Goal: Transaction & Acquisition: Purchase product/service

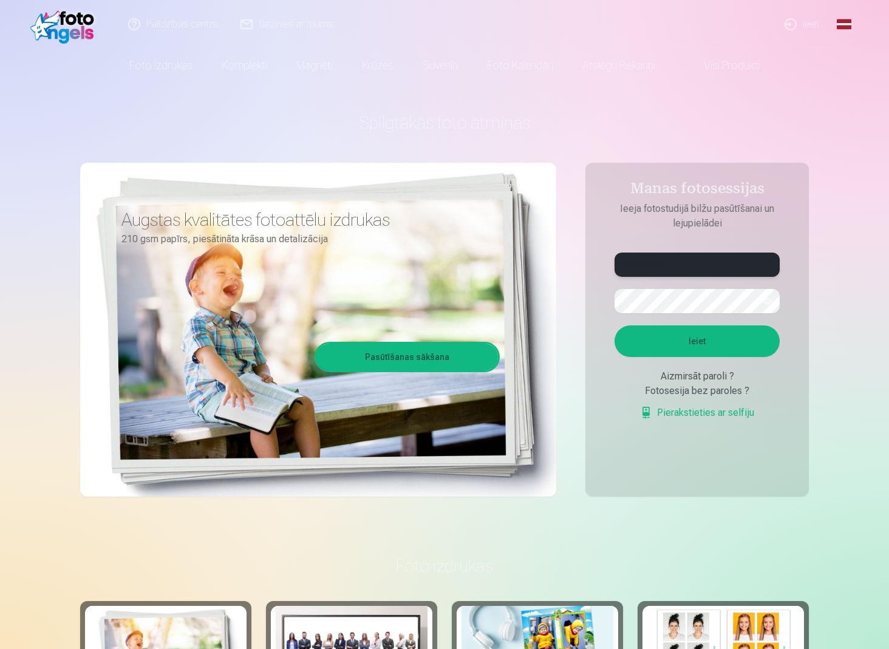
type input "**********"
click at [682, 344] on button "Ieiet" at bounding box center [697, 342] width 165 height 32
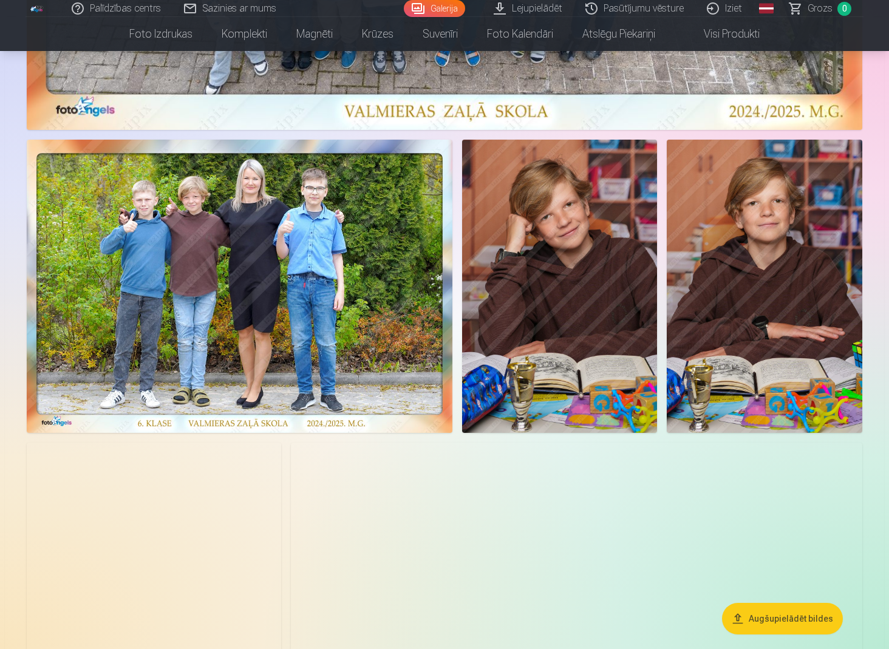
scroll to position [580, 0]
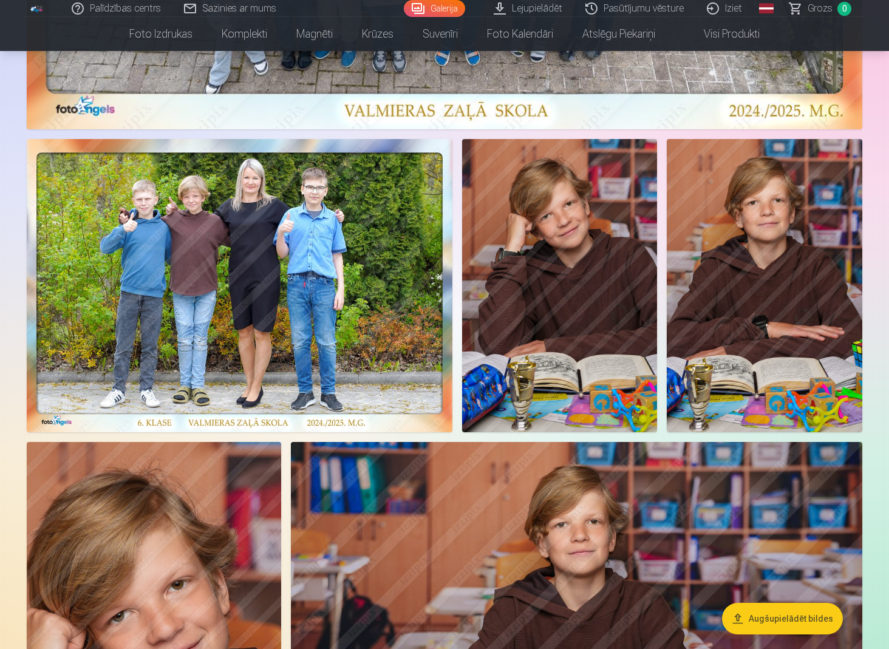
click at [773, 619] on button "Augšupielādēt bildes" at bounding box center [782, 619] width 121 height 32
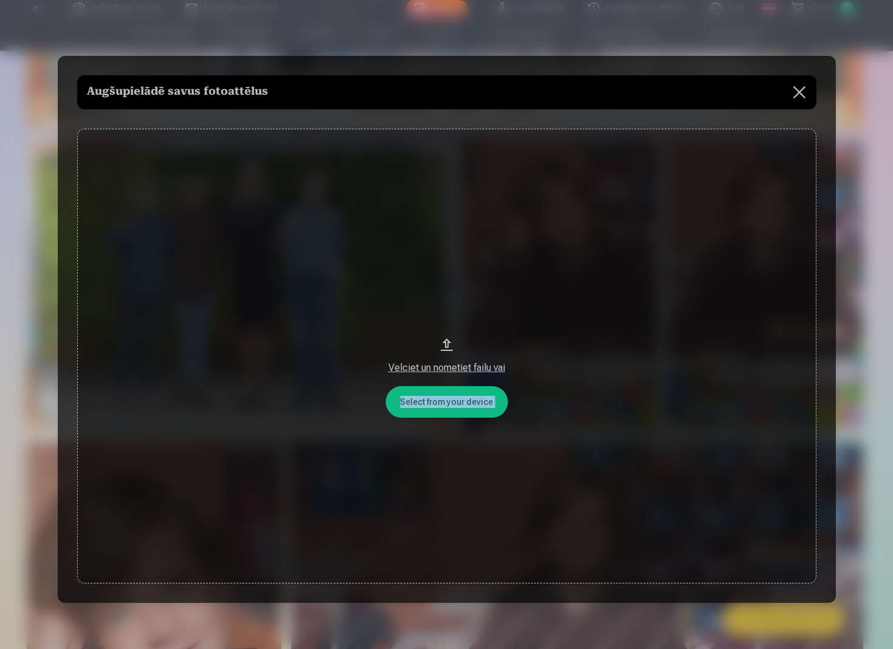
drag, startPoint x: 342, startPoint y: 74, endPoint x: 347, endPoint y: 111, distance: 37.4
click at [347, 111] on div "Augšupielādē savus fotoattēlus Select from your device Velciet un nometiet fail…" at bounding box center [447, 329] width 778 height 547
click at [41, 109] on div at bounding box center [446, 324] width 893 height 649
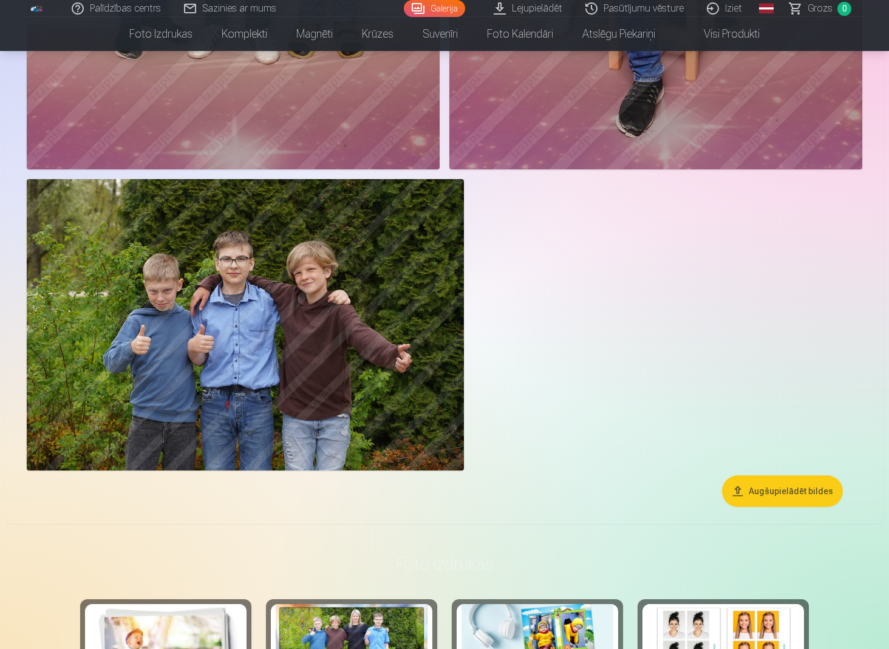
scroll to position [10284, 0]
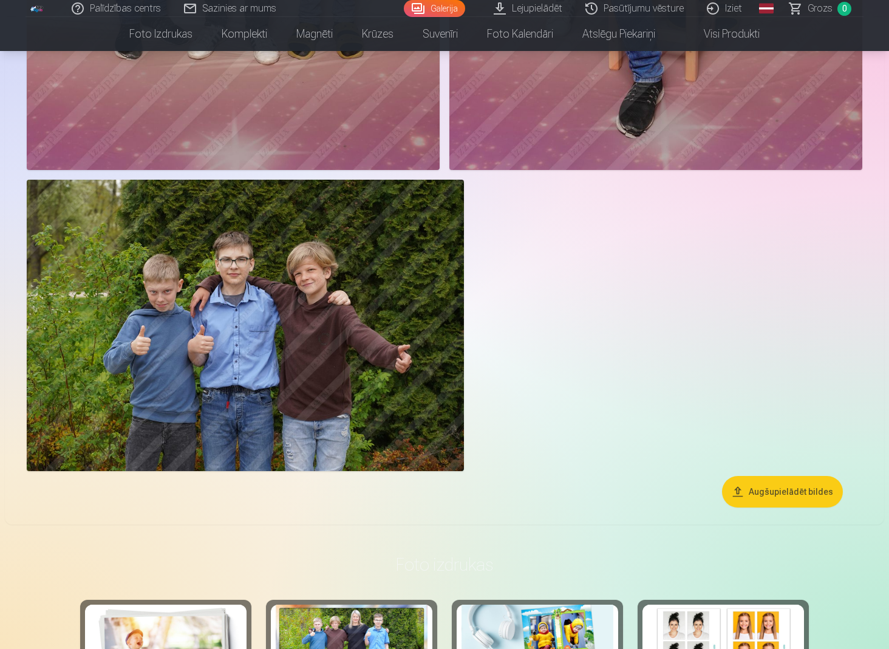
click at [783, 495] on button "Augšupielādēt bildes" at bounding box center [782, 492] width 121 height 32
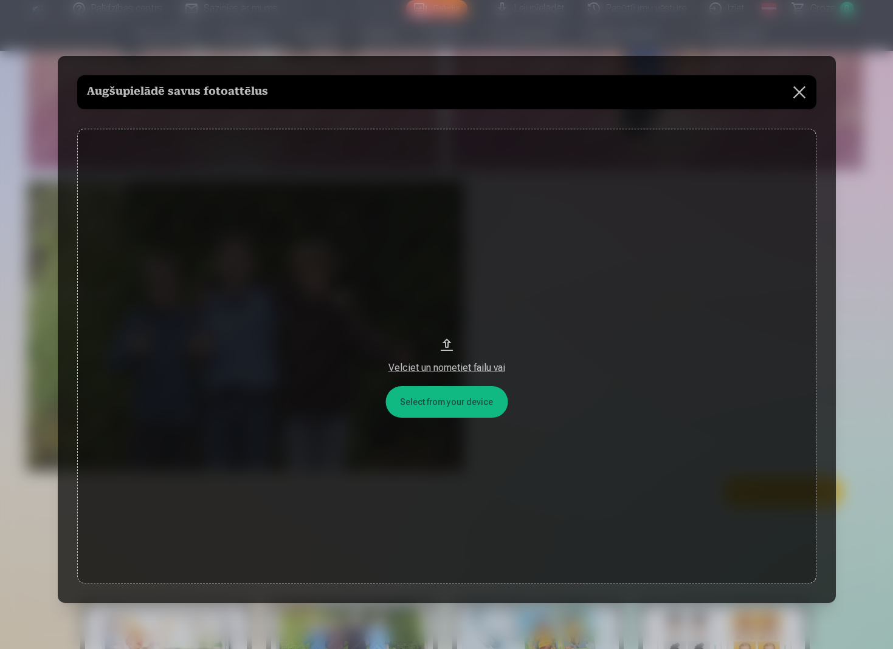
click at [474, 414] on button "Velciet un nometiet failu vai" at bounding box center [446, 356] width 739 height 454
click at [800, 91] on button at bounding box center [799, 92] width 34 height 34
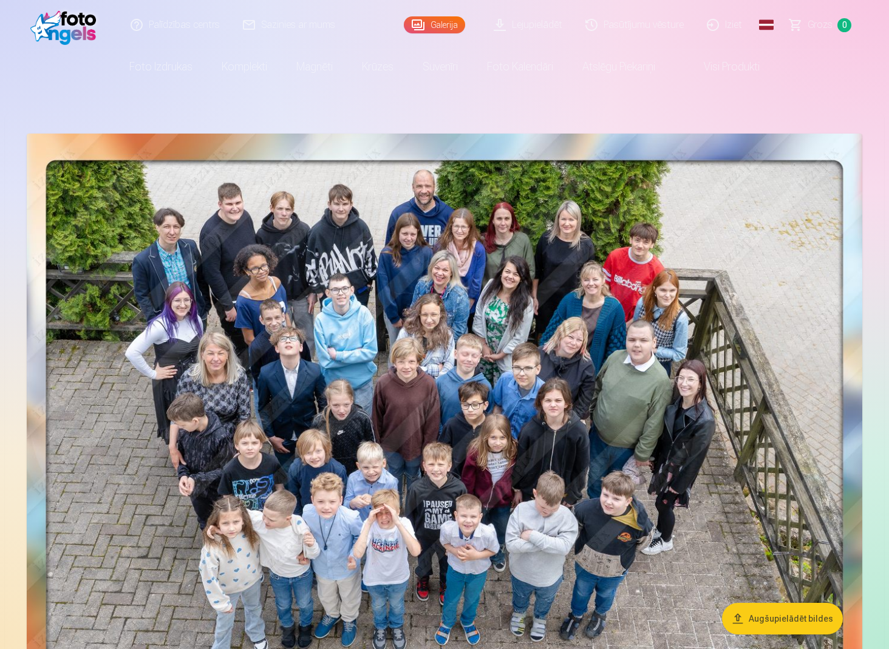
scroll to position [0, 0]
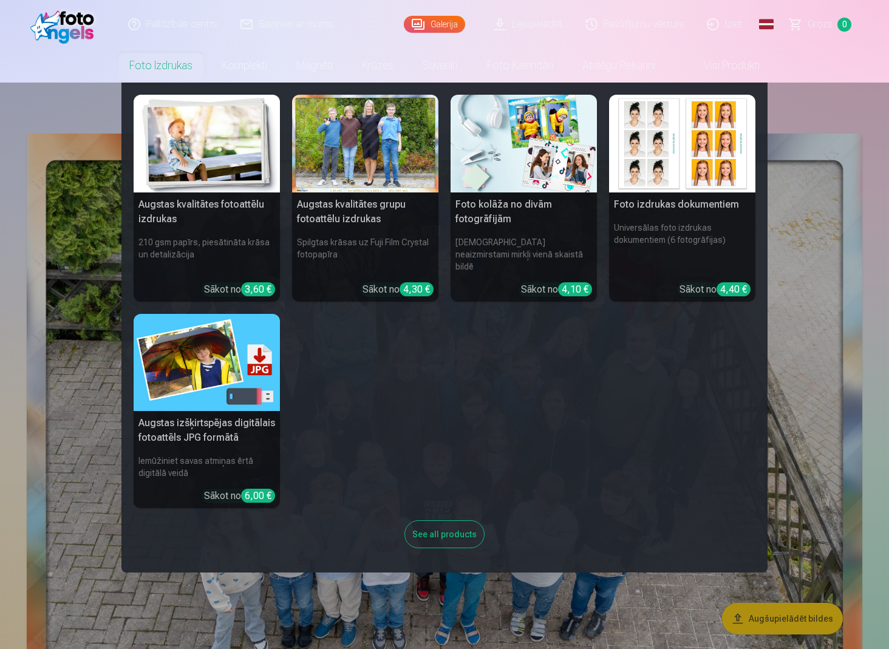
click at [343, 225] on h5 "Augstas kvalitātes grupu fotoattēlu izdrukas" at bounding box center [365, 212] width 146 height 39
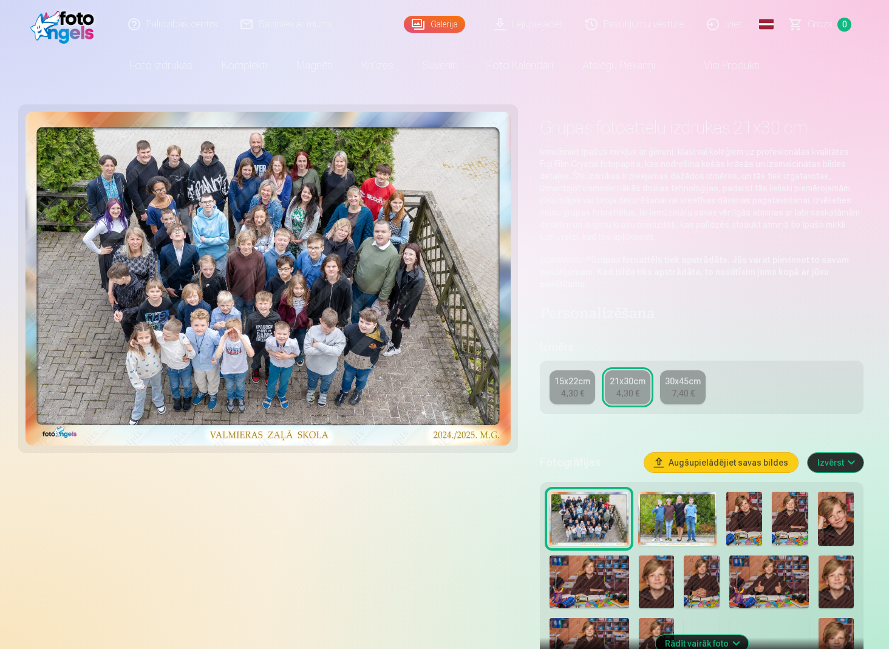
click at [572, 392] on div "4,30 €" at bounding box center [572, 394] width 23 height 12
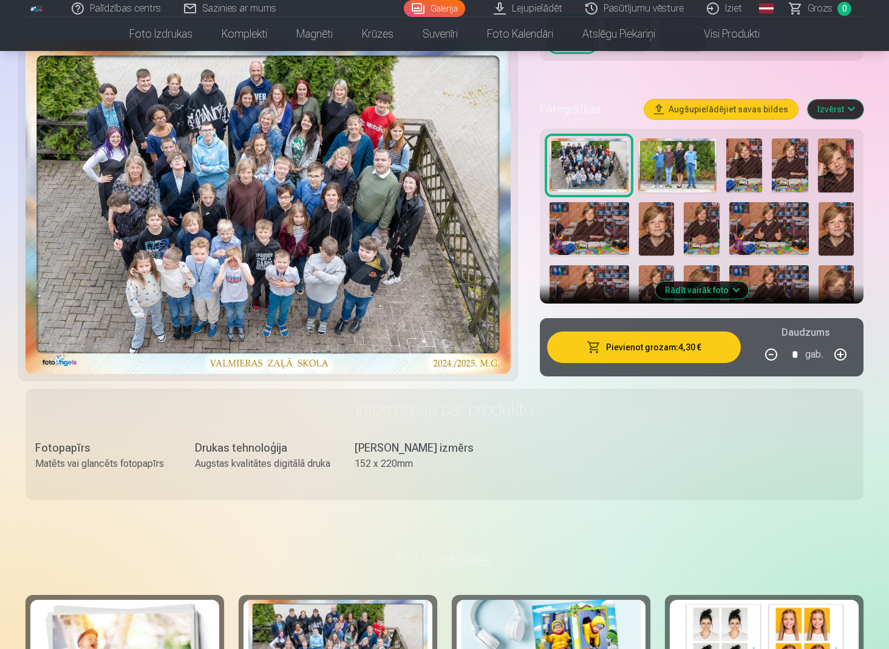
scroll to position [306, 0]
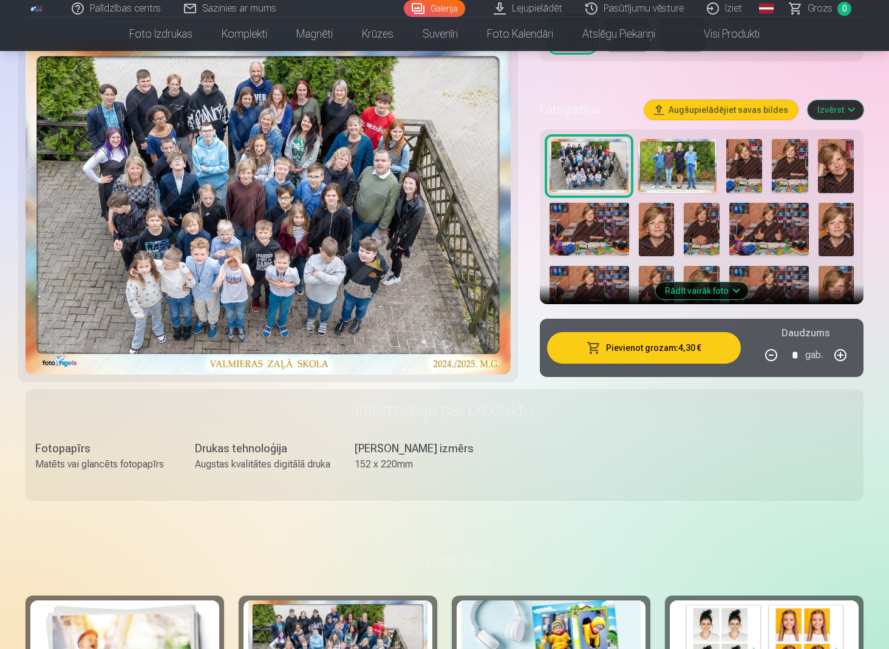
click at [722, 301] on div at bounding box center [702, 456] width 314 height 644
click at [722, 295] on button "Rādīt vairāk foto" at bounding box center [702, 291] width 93 height 17
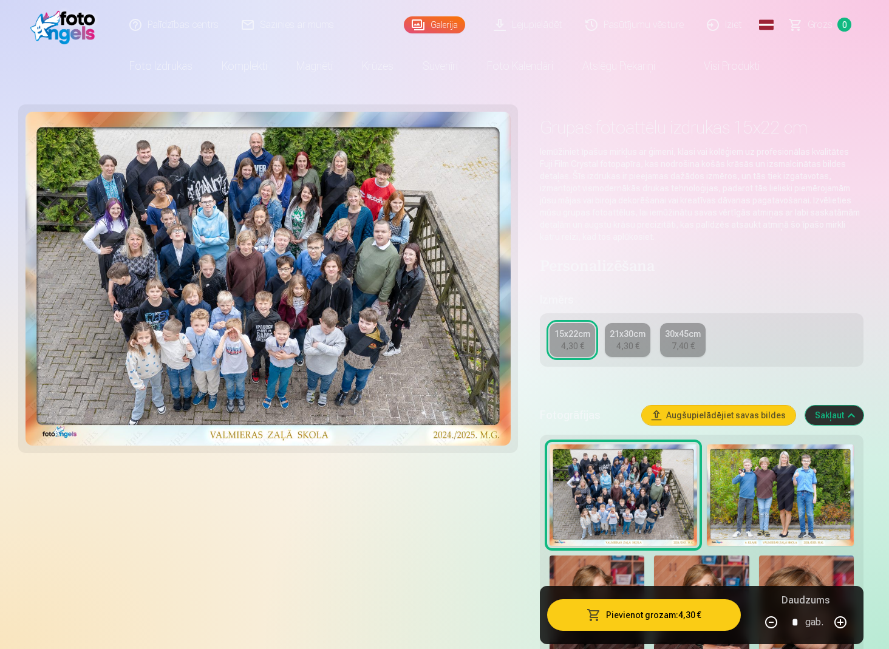
scroll to position [0, 0]
click at [784, 504] on img at bounding box center [780, 495] width 147 height 101
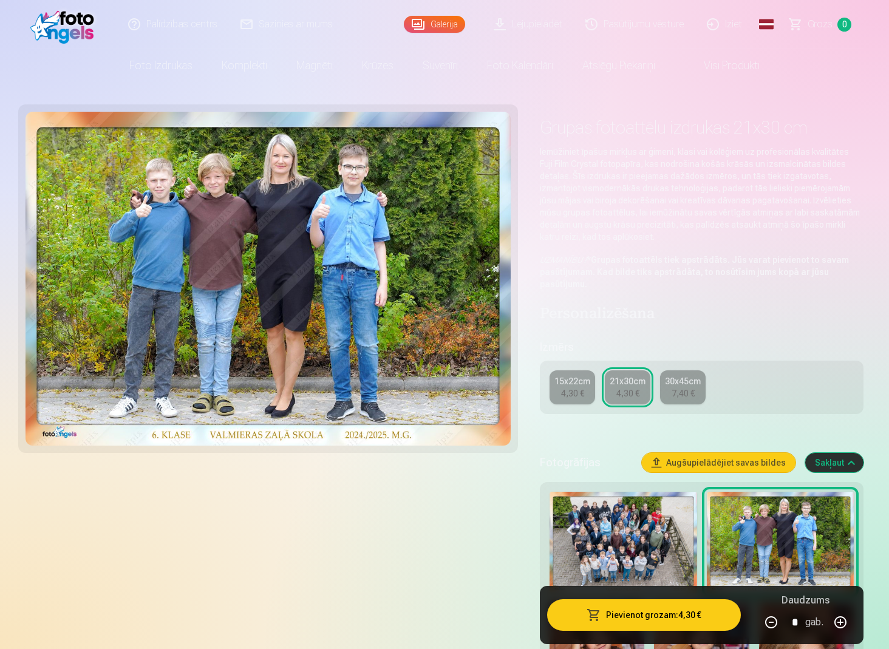
click at [579, 390] on div "4,30 €" at bounding box center [572, 394] width 23 height 12
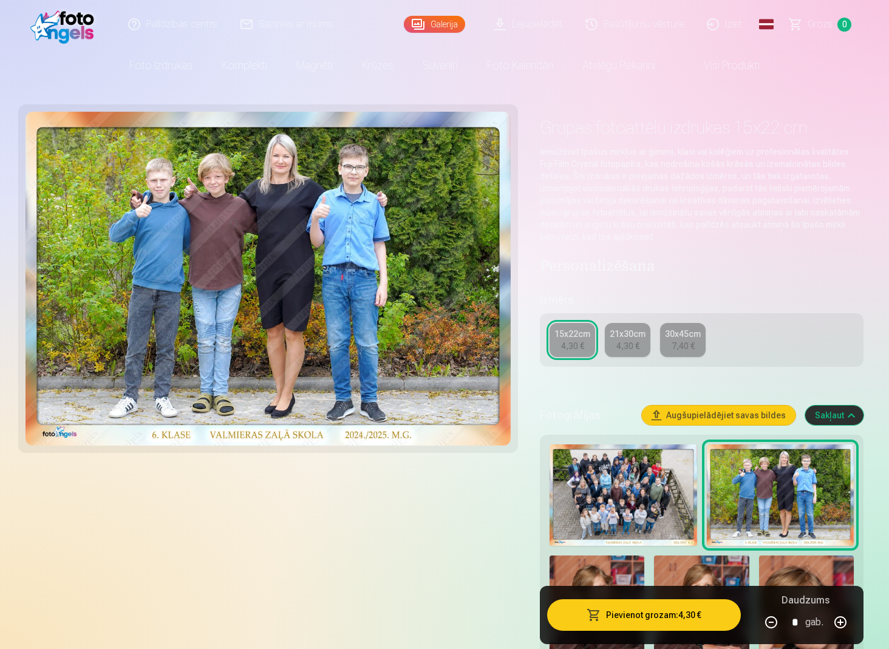
click at [843, 624] on button "button" at bounding box center [840, 622] width 29 height 29
click at [656, 504] on img at bounding box center [623, 495] width 147 height 101
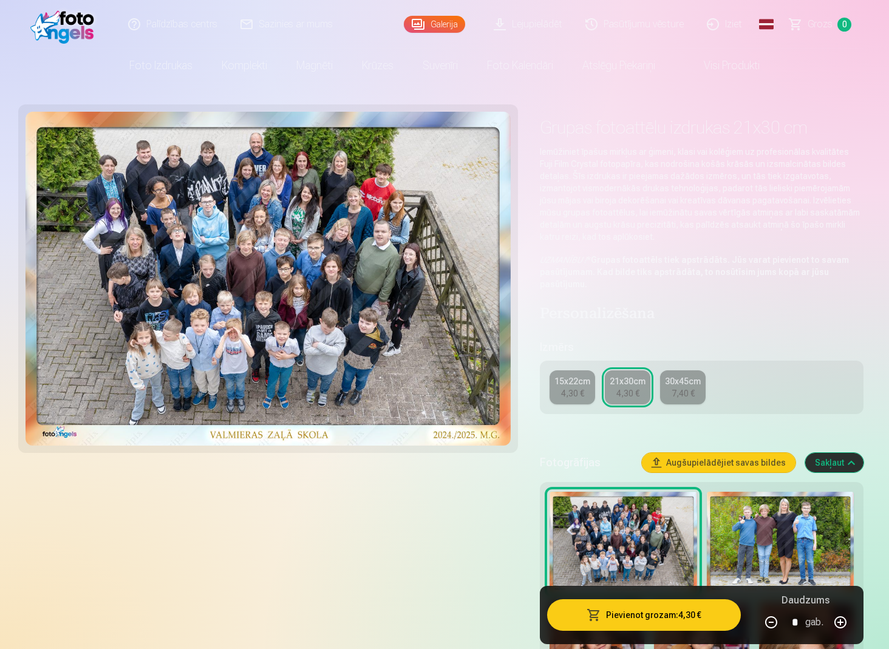
type input "*"
click at [654, 529] on img at bounding box center [623, 542] width 147 height 101
click at [617, 547] on img at bounding box center [623, 542] width 147 height 101
click at [703, 621] on button "Pievienot grozam : 4,30 €" at bounding box center [644, 616] width 194 height 32
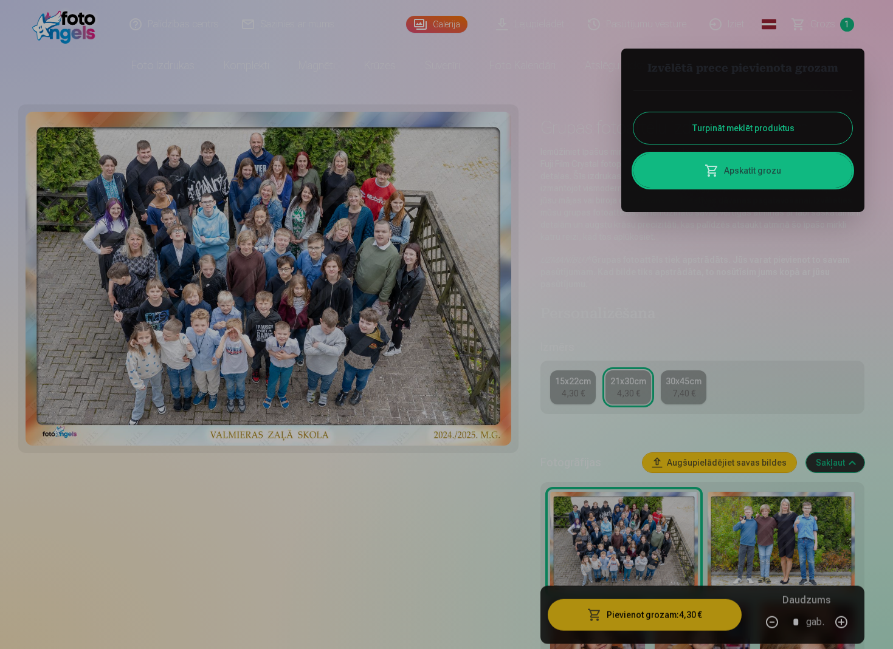
click at [736, 134] on button "Turpināt meklēt produktus" at bounding box center [742, 128] width 219 height 32
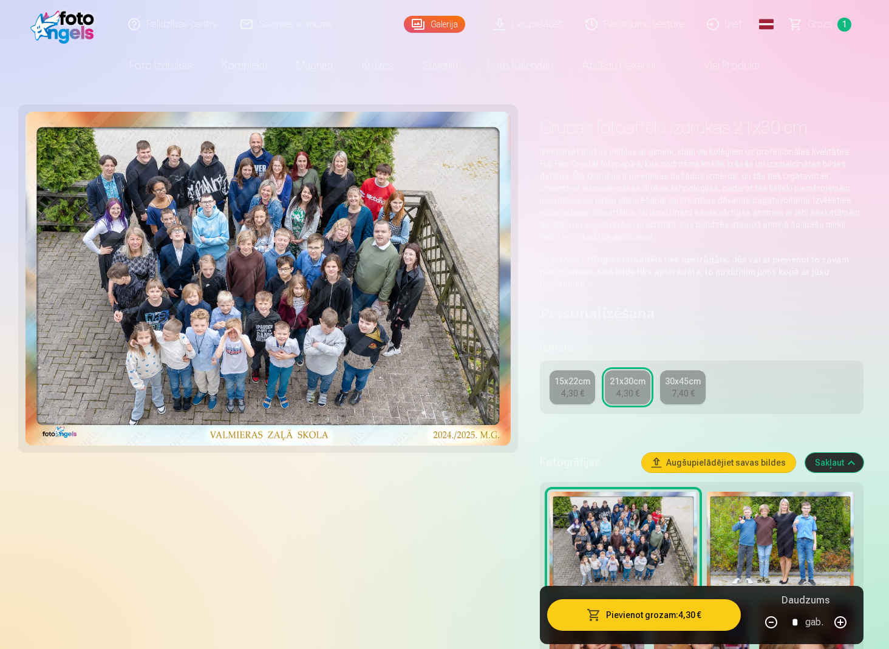
click at [778, 521] on img at bounding box center [780, 542] width 147 height 101
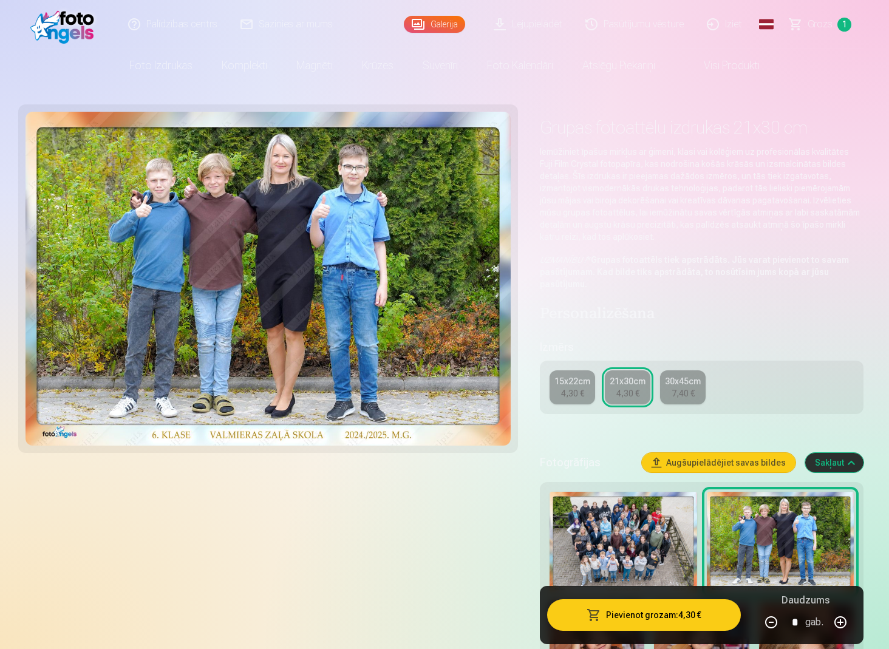
click at [708, 614] on button "Pievienot grozam : 4,30 €" at bounding box center [644, 616] width 194 height 32
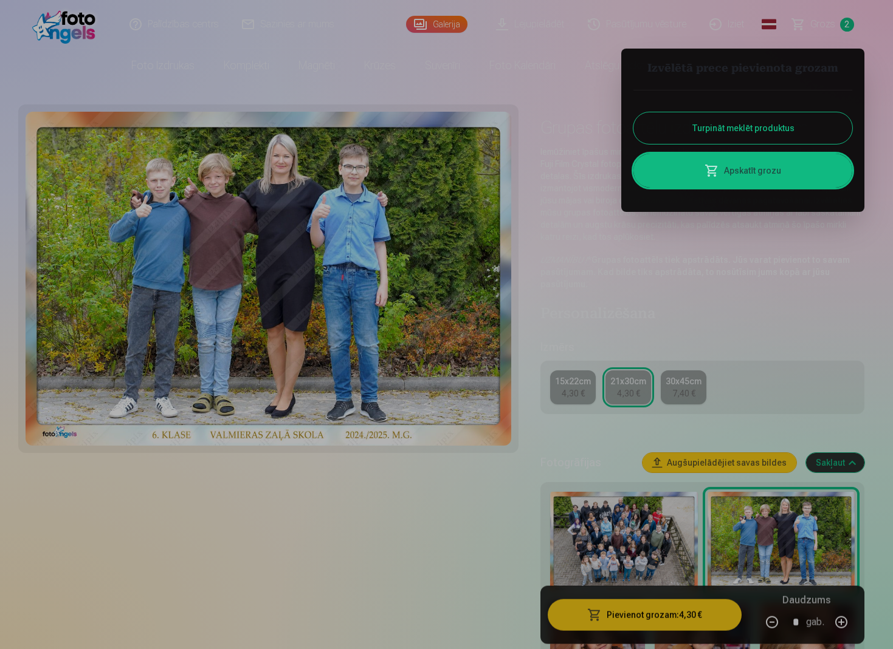
click at [543, 115] on div at bounding box center [446, 324] width 893 height 649
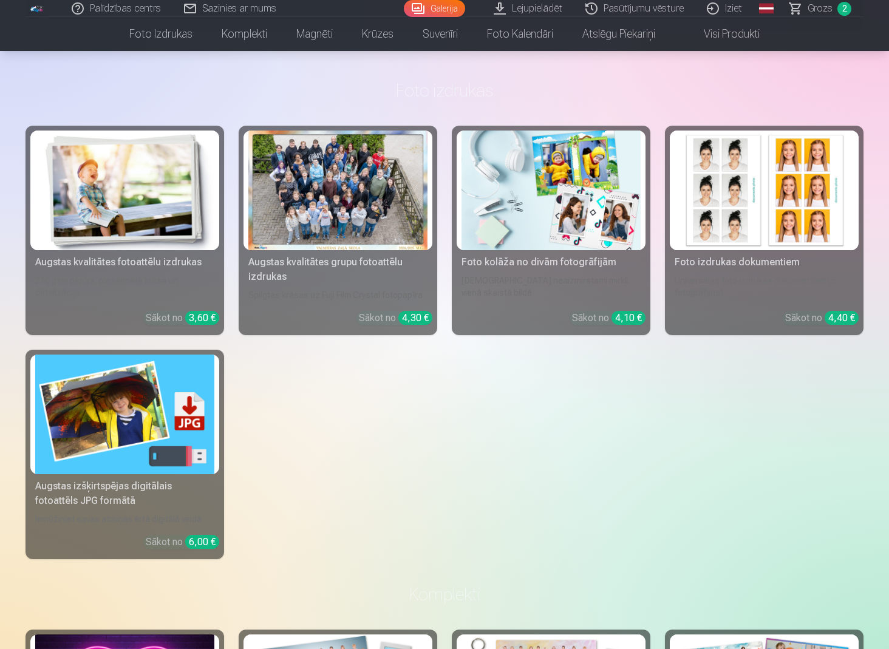
scroll to position [2769, 0]
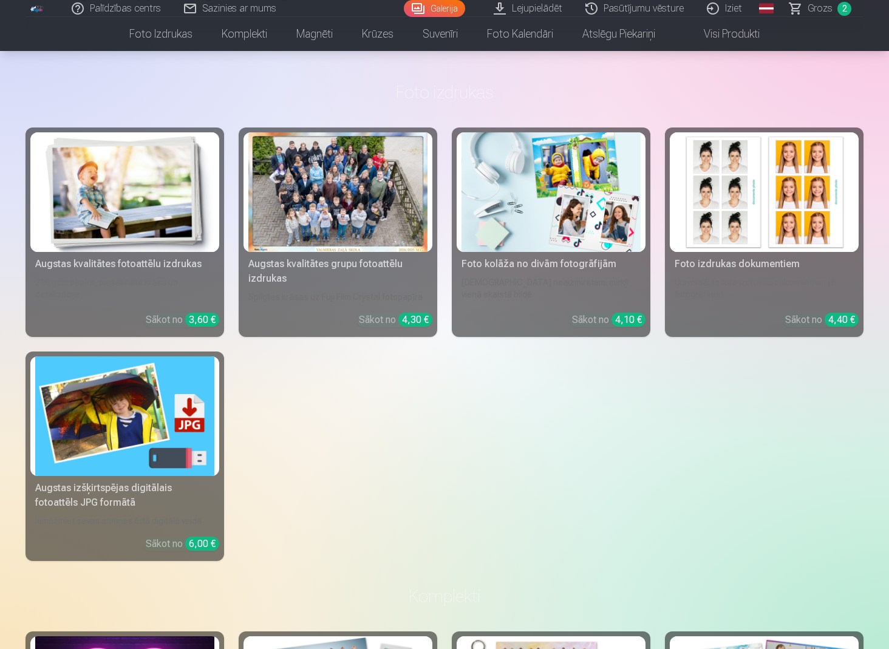
click at [77, 210] on img at bounding box center [124, 192] width 179 height 120
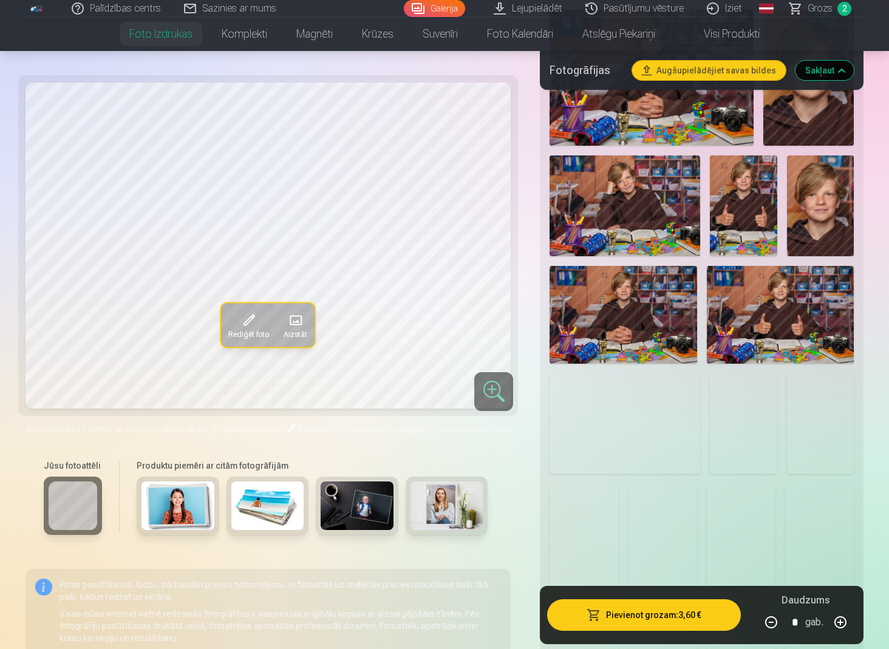
scroll to position [1134, 0]
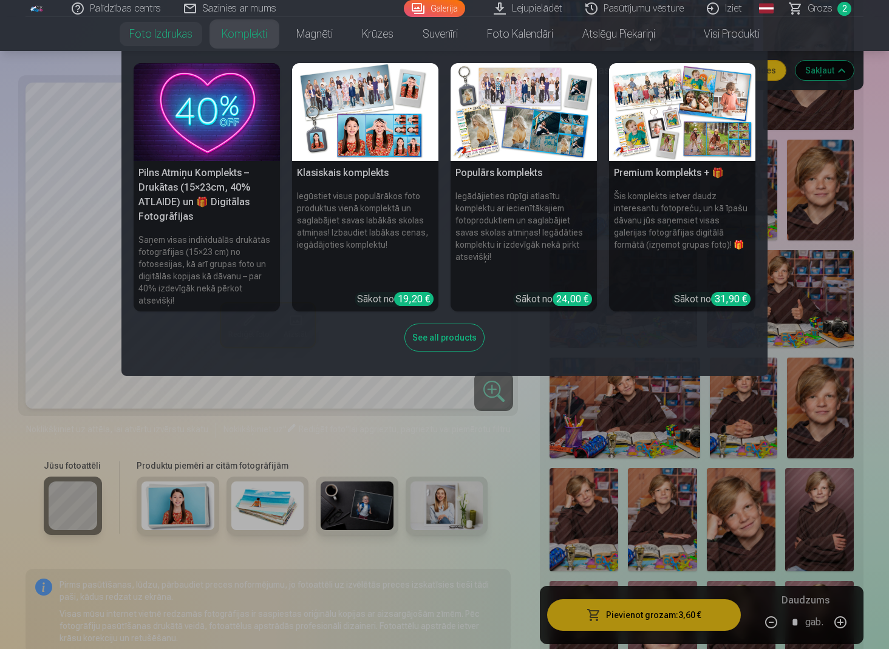
click at [242, 33] on link "Komplekti" at bounding box center [244, 34] width 75 height 34
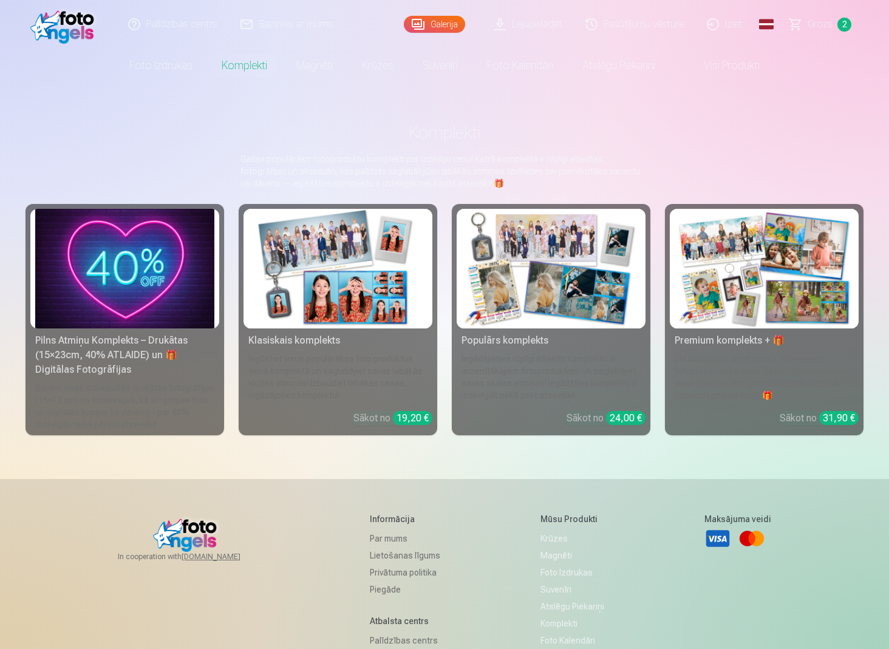
click at [351, 374] on div "Iegūstiet visus populārākos foto produktus vienā komplektā un saglabājiet savas…" at bounding box center [338, 377] width 189 height 49
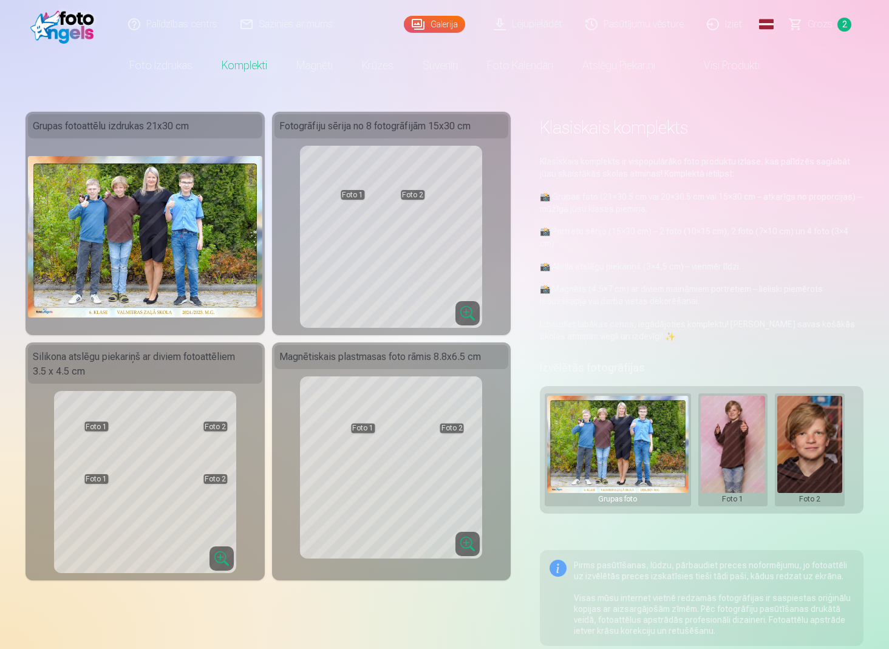
click at [170, 212] on img at bounding box center [145, 237] width 235 height 162
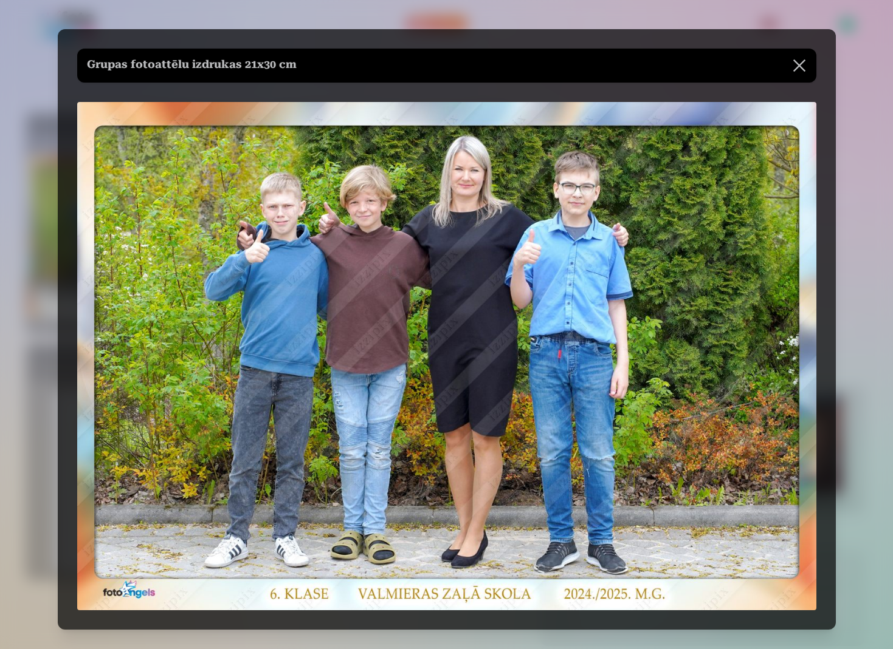
click at [800, 70] on button at bounding box center [799, 66] width 34 height 34
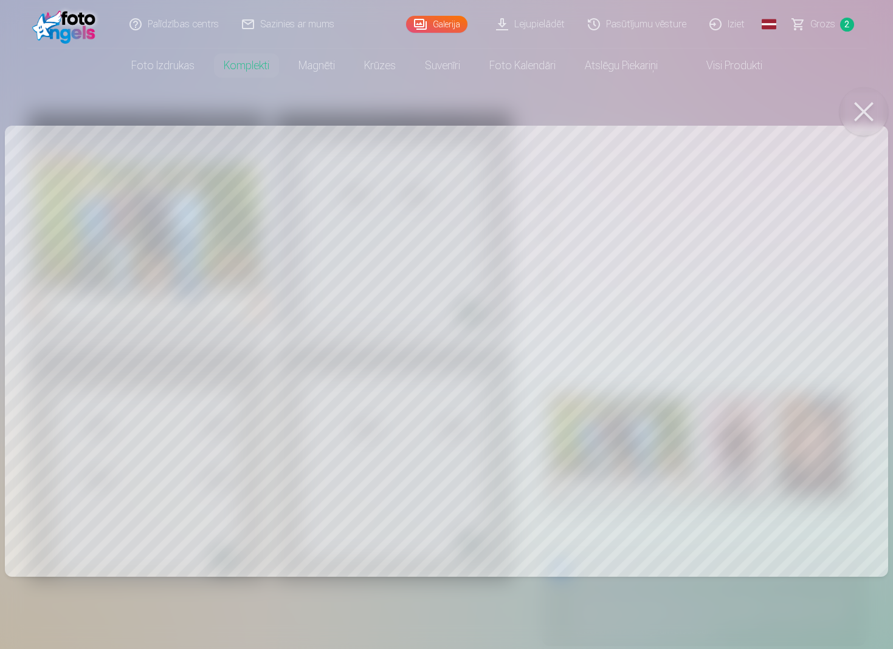
click at [638, 456] on div at bounding box center [446, 324] width 893 height 649
drag, startPoint x: 671, startPoint y: 194, endPoint x: 671, endPoint y: 187, distance: 6.7
click at [671, 187] on div at bounding box center [446, 324] width 893 height 649
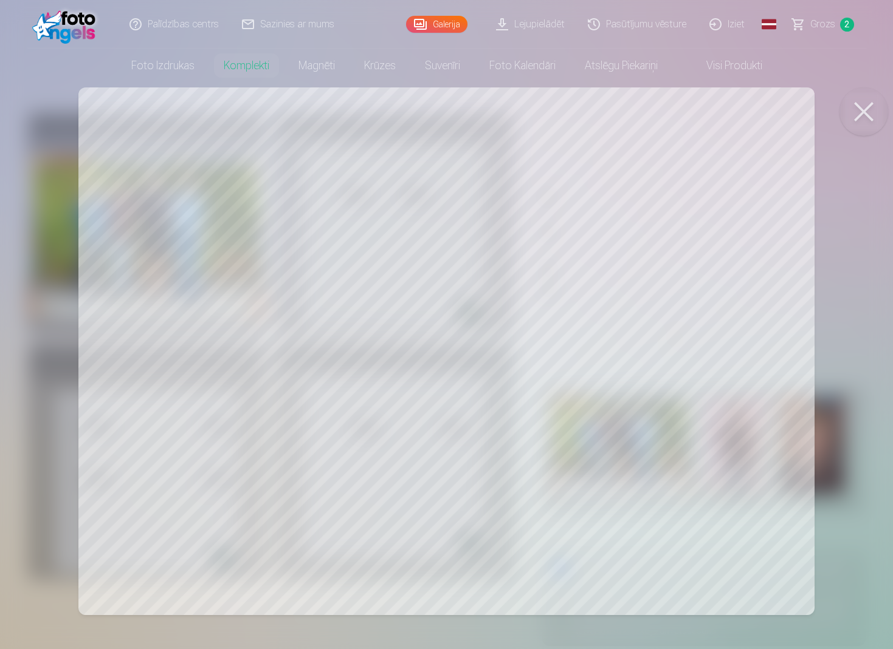
click at [866, 122] on button at bounding box center [863, 111] width 49 height 49
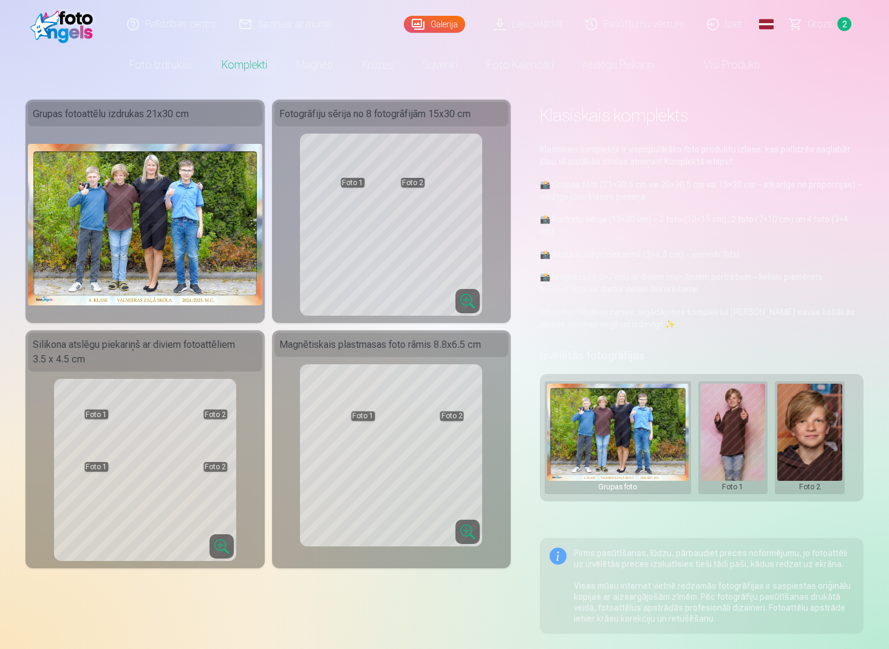
scroll to position [16, 0]
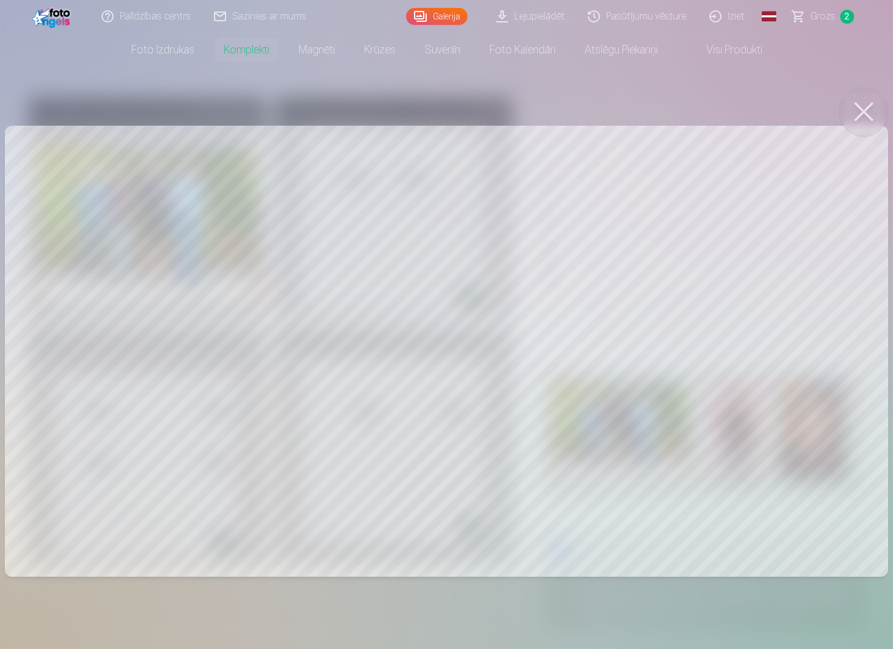
click at [863, 116] on button at bounding box center [863, 111] width 49 height 49
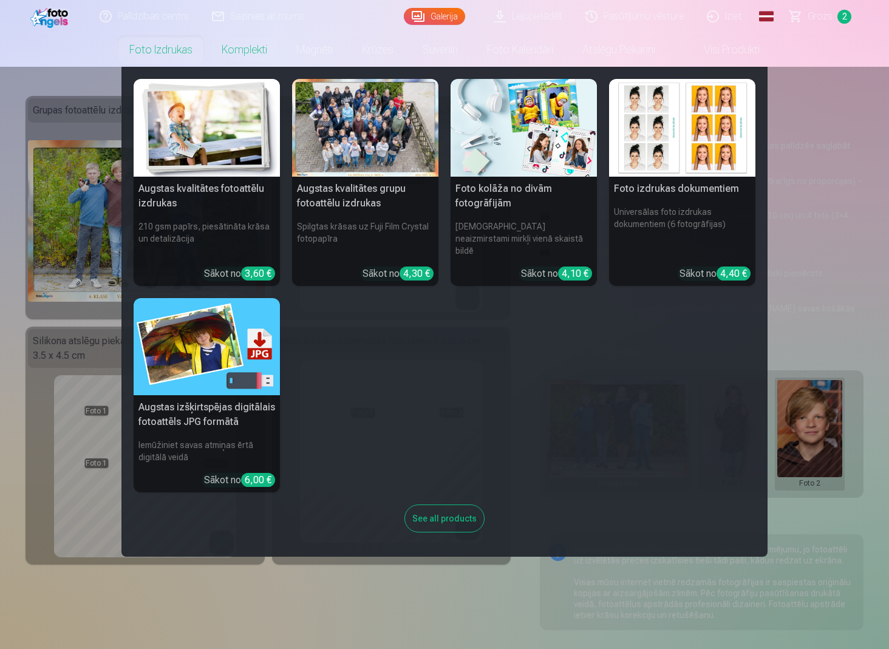
click at [163, 44] on link "Foto izdrukas" at bounding box center [161, 50] width 92 height 34
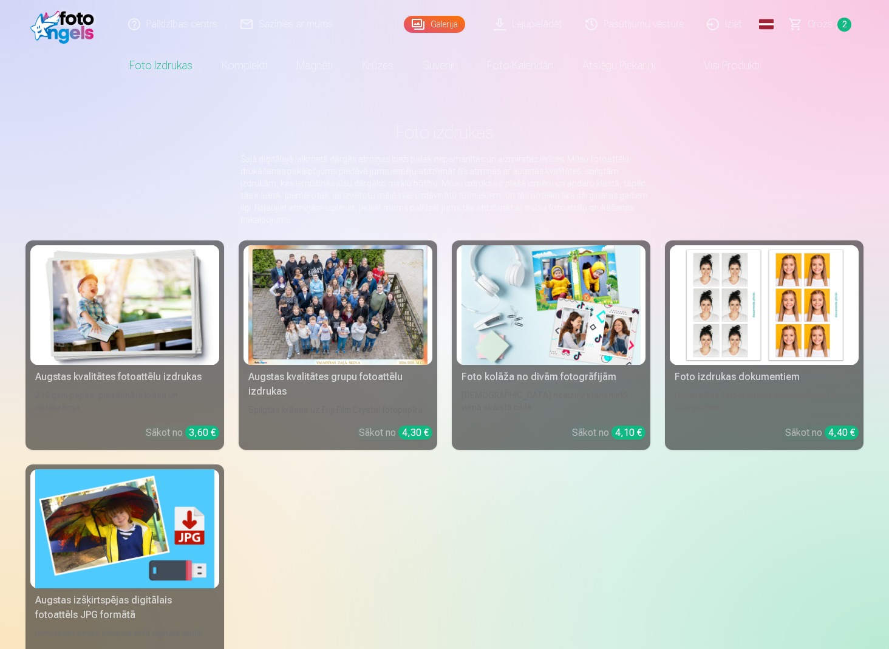
click at [348, 325] on div at bounding box center [337, 305] width 179 height 120
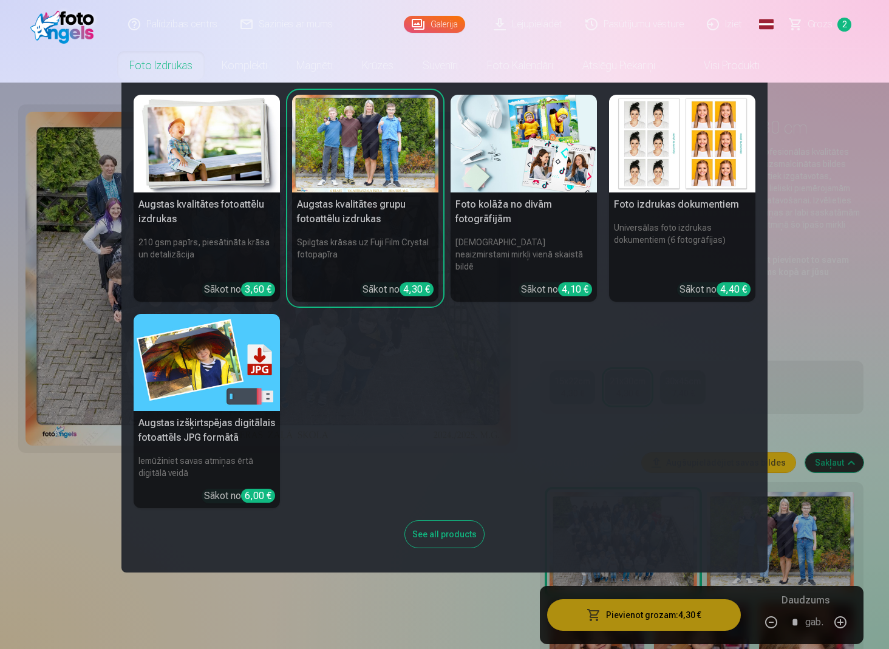
click at [171, 64] on link "Foto izdrukas" at bounding box center [161, 66] width 92 height 34
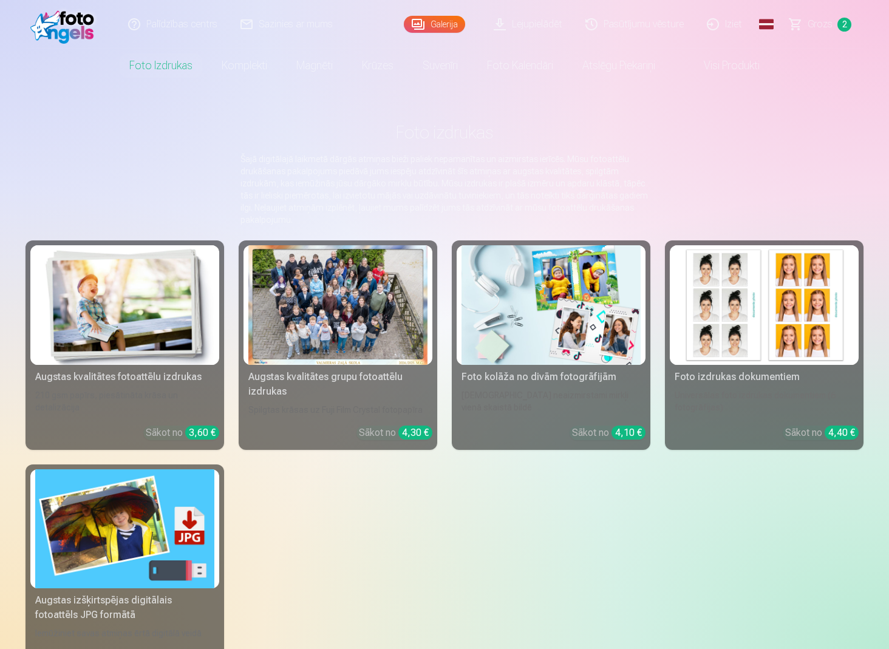
click at [156, 280] on img at bounding box center [124, 305] width 179 height 120
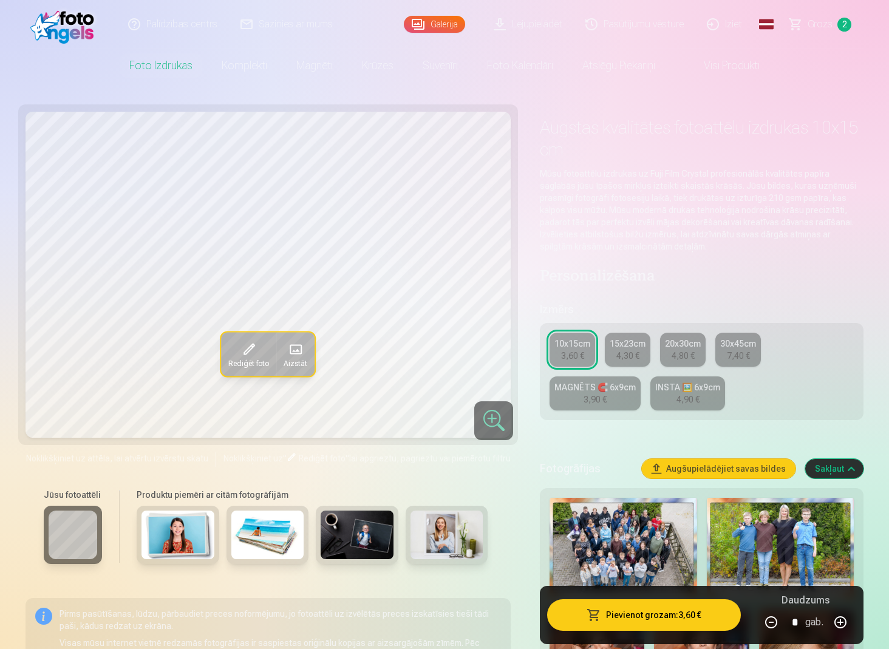
click at [147, 80] on link "Foto izdrukas" at bounding box center [161, 66] width 92 height 34
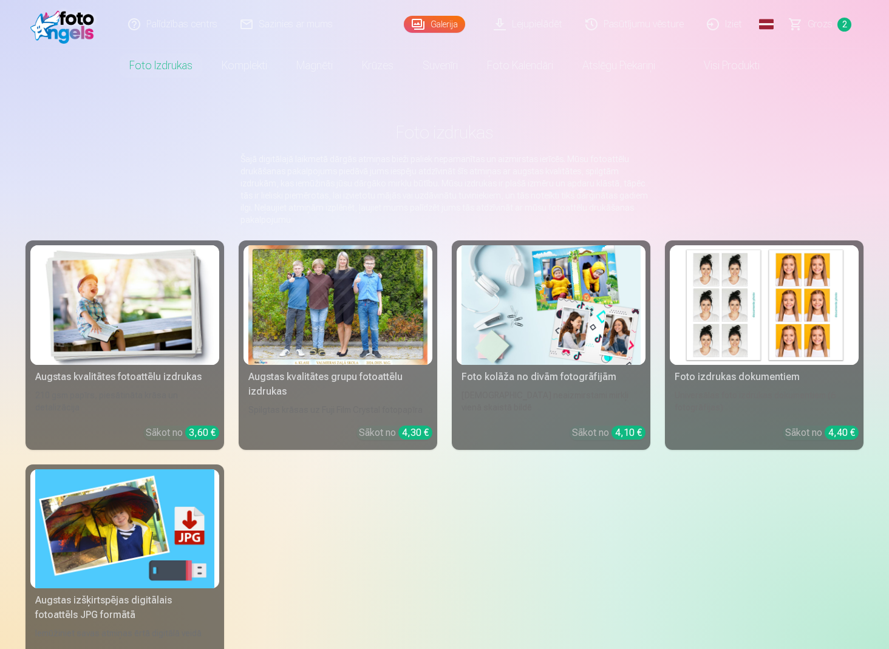
click at [581, 327] on img at bounding box center [551, 305] width 179 height 120
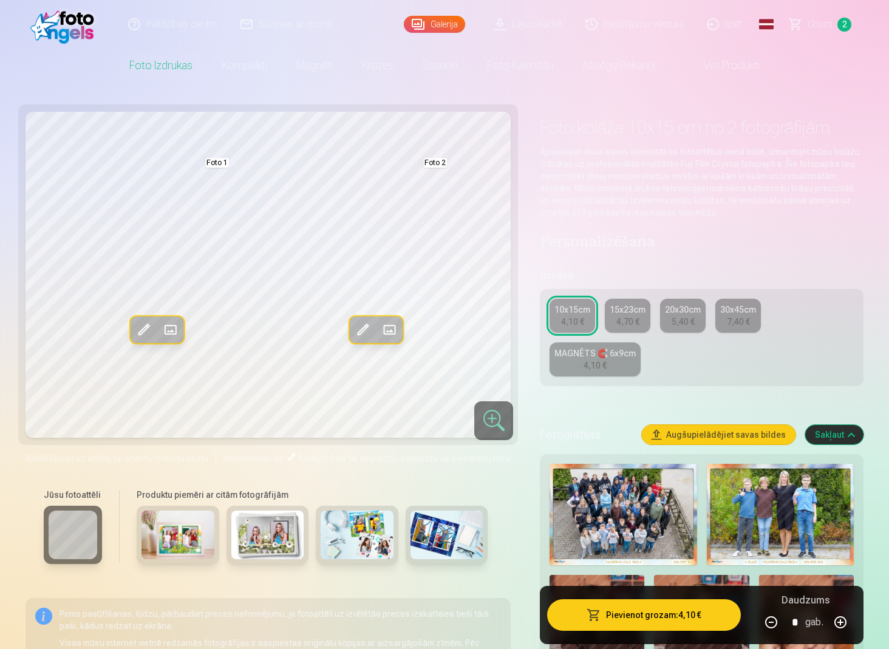
click at [636, 329] on link "15x23cm 4,70 €" at bounding box center [628, 316] width 46 height 34
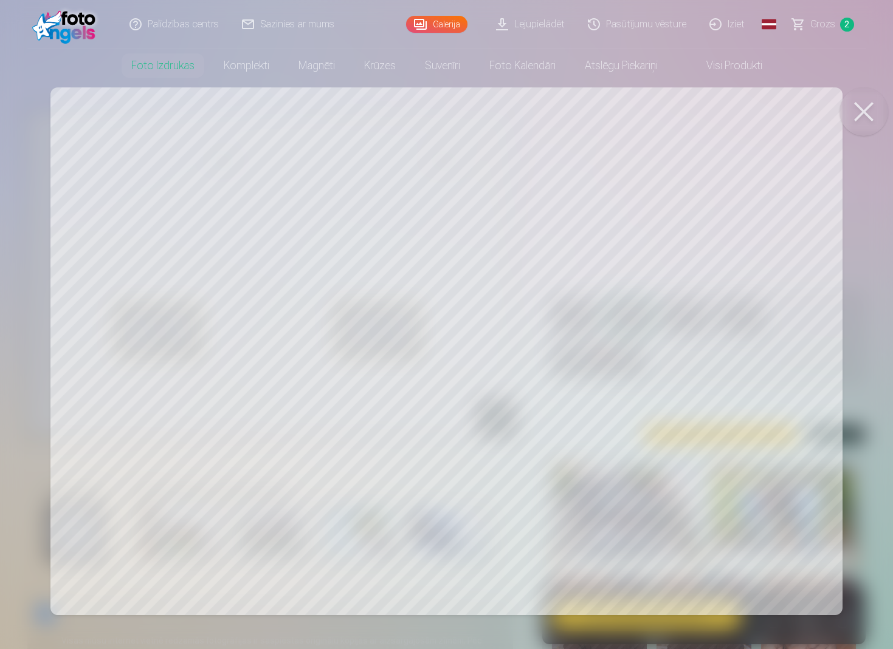
click at [43, 61] on nav "Foto izdrukas Augstas kvalitātes fotoattēlu izdrukas 210 gsm papīrs, piesātināt…" at bounding box center [446, 66] width 893 height 34
click at [857, 106] on button at bounding box center [863, 111] width 49 height 49
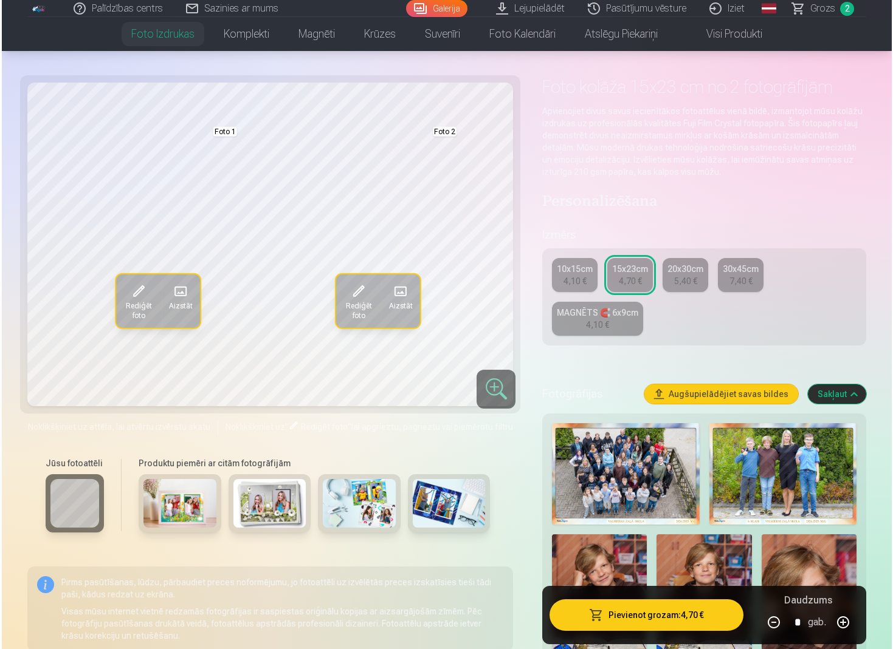
scroll to position [44, 0]
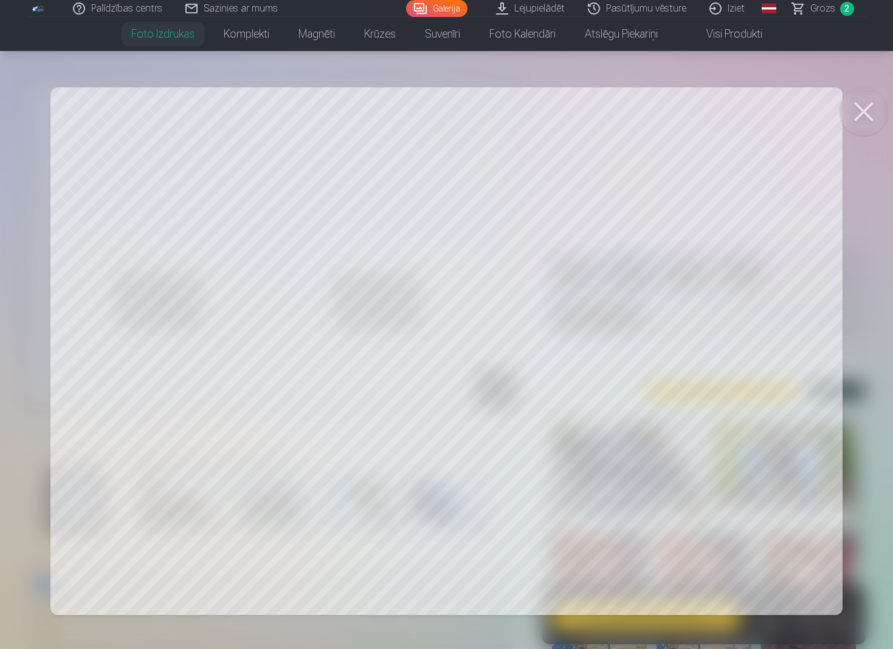
click at [490, 153] on div at bounding box center [446, 324] width 893 height 649
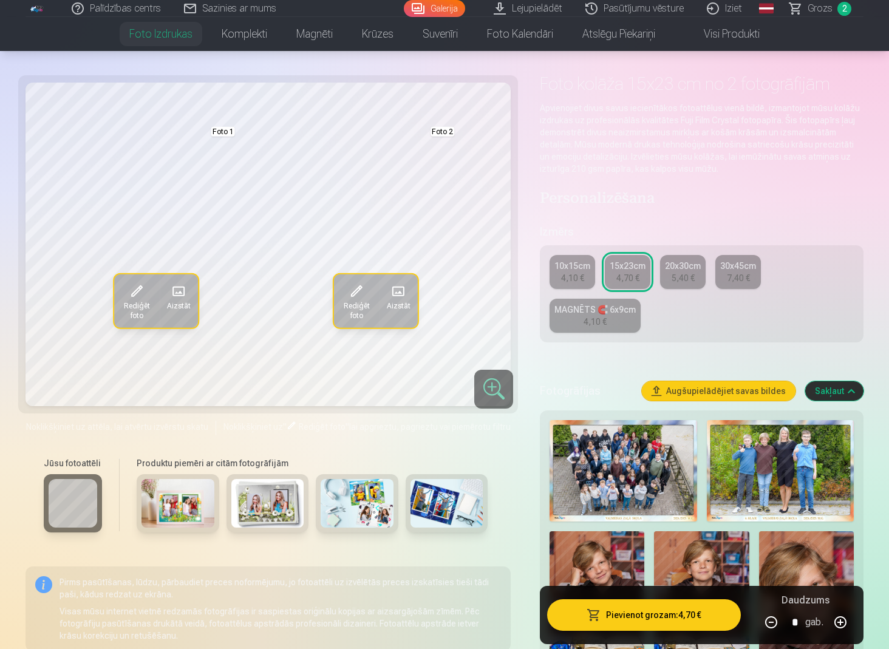
click at [594, 556] on img at bounding box center [597, 603] width 95 height 142
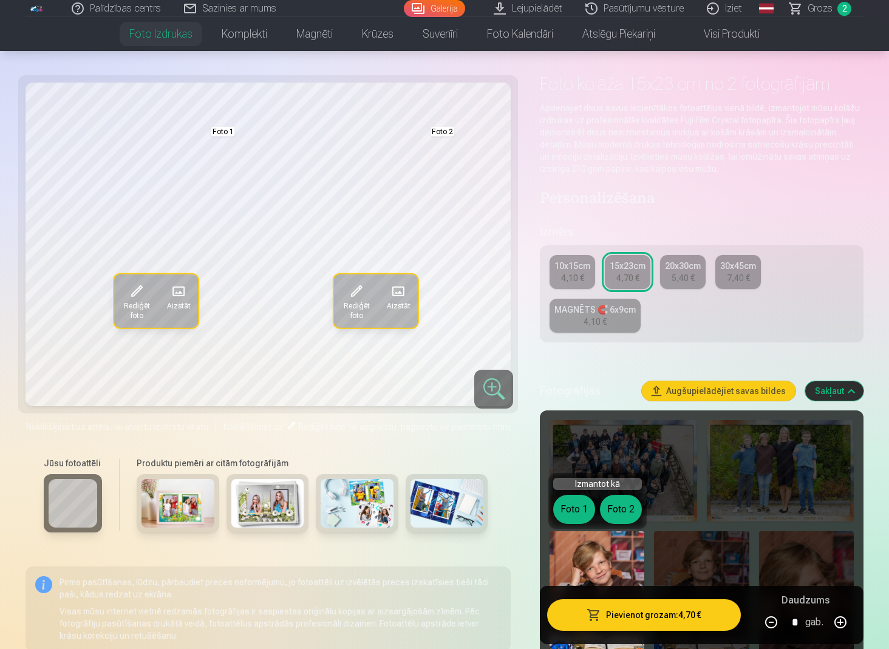
click at [168, 301] on span "Aizstāt" at bounding box center [180, 306] width 24 height 10
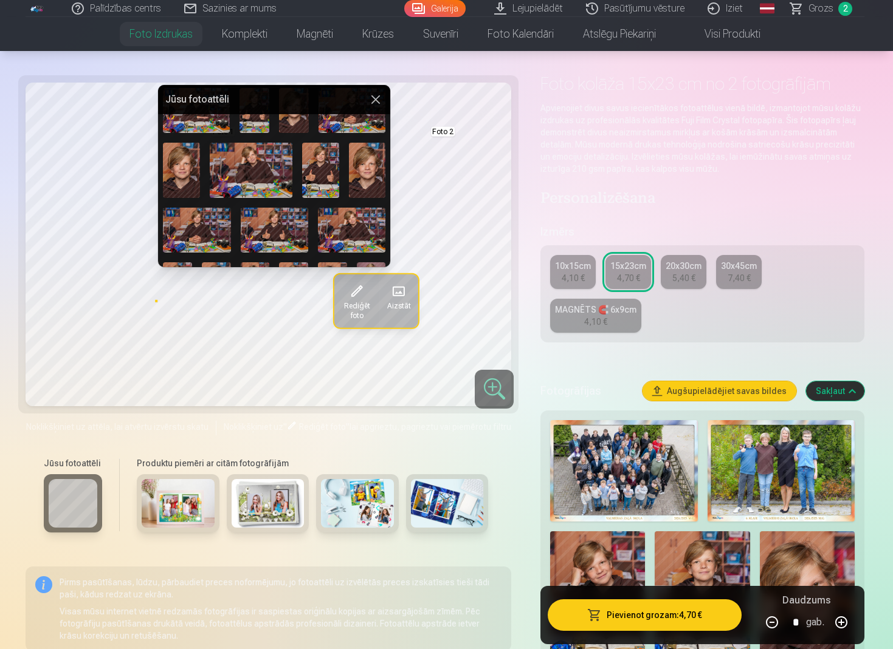
scroll to position [154, 0]
click at [257, 160] on img at bounding box center [251, 169] width 83 height 55
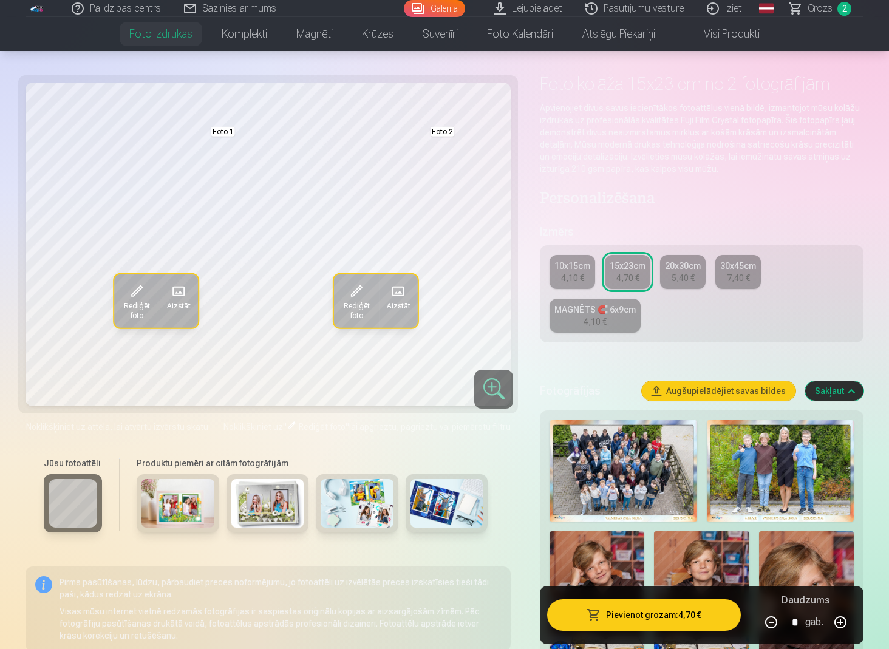
click at [391, 301] on span "Aizstāt" at bounding box center [399, 306] width 24 height 10
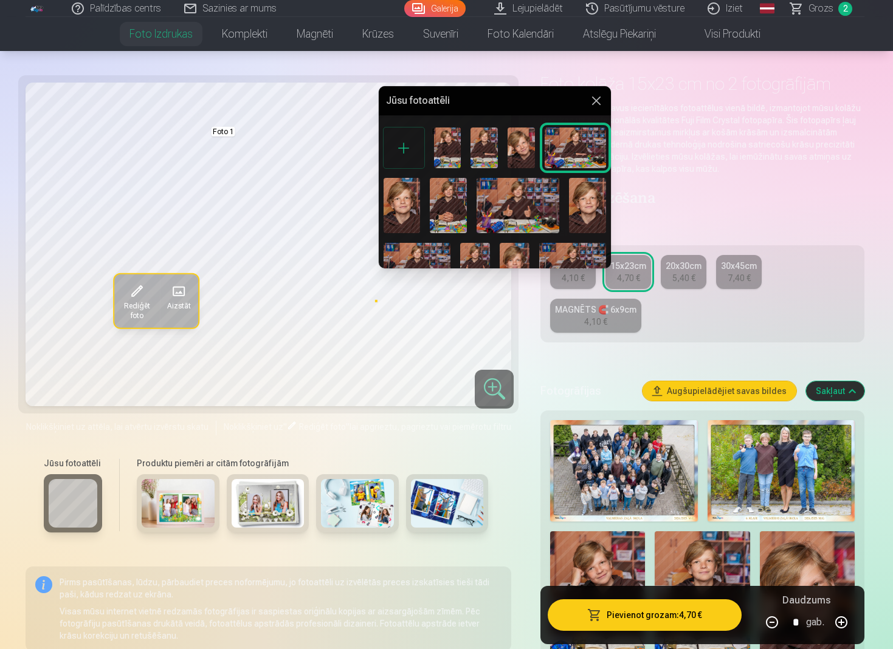
click at [352, 304] on div at bounding box center [446, 324] width 893 height 649
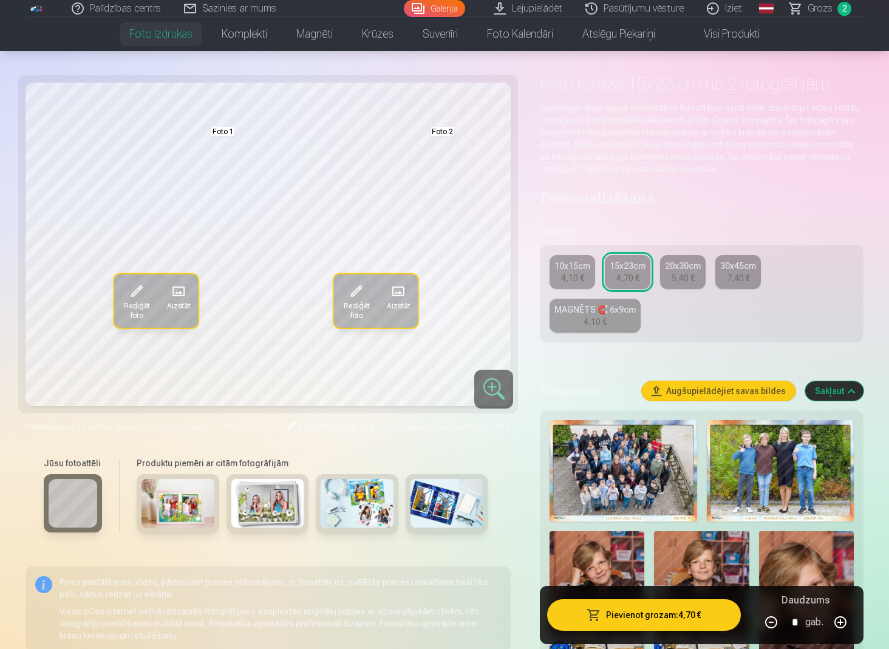
click at [352, 314] on span "Rediģēt foto" at bounding box center [356, 310] width 31 height 19
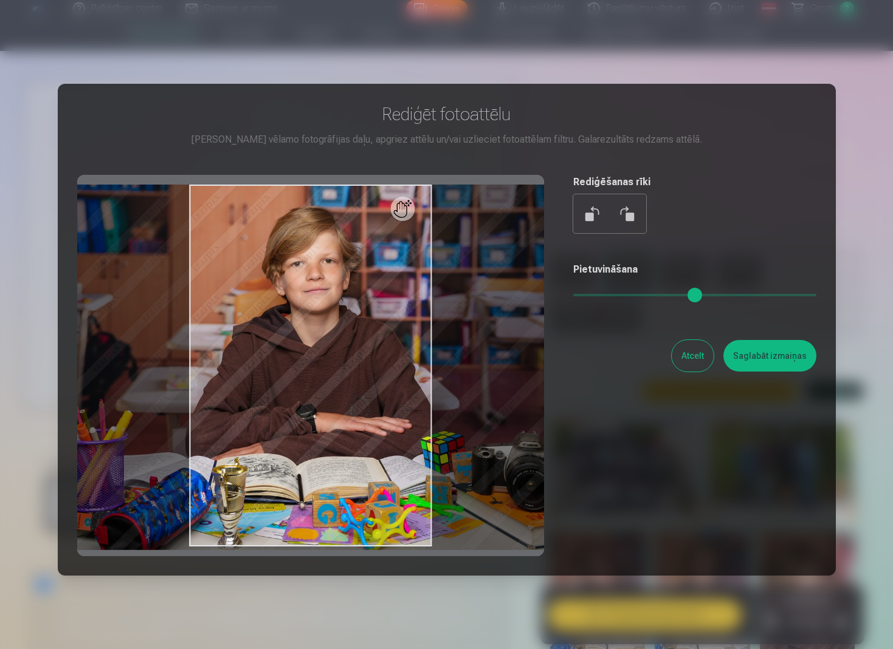
click at [694, 351] on button "Atcelt" at bounding box center [692, 356] width 42 height 32
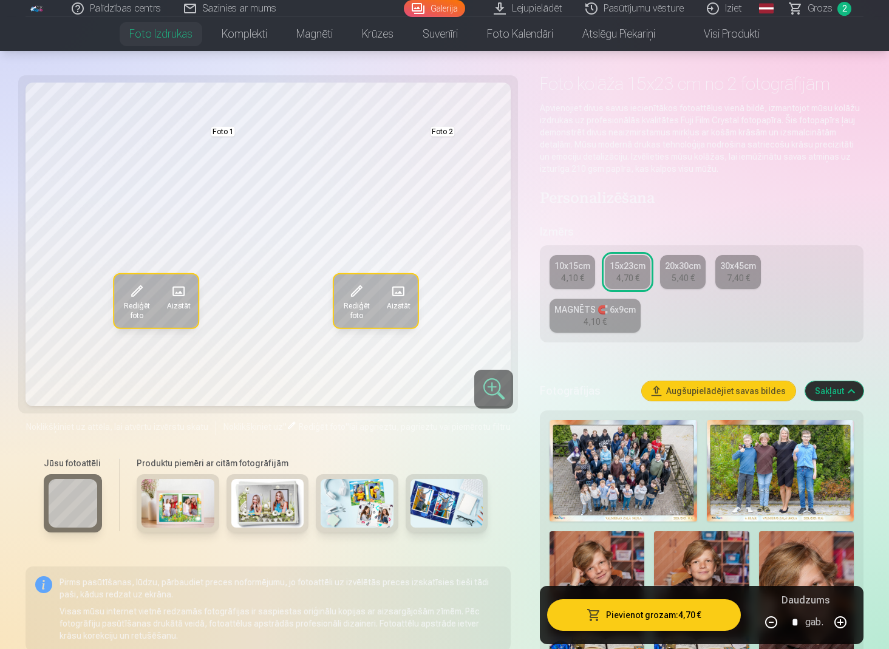
click at [402, 301] on span "Aizstāt" at bounding box center [399, 306] width 24 height 10
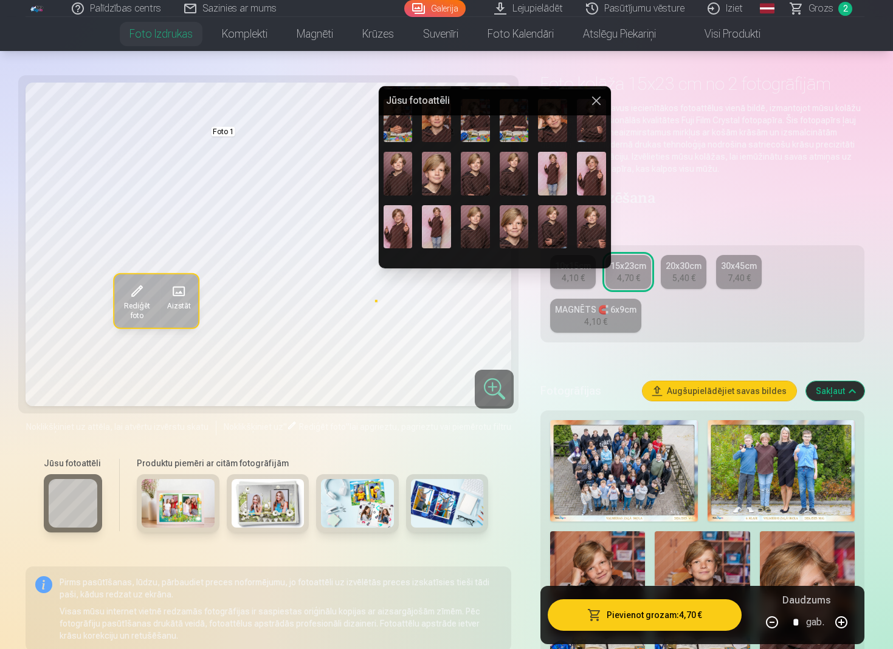
scroll to position [320, 0]
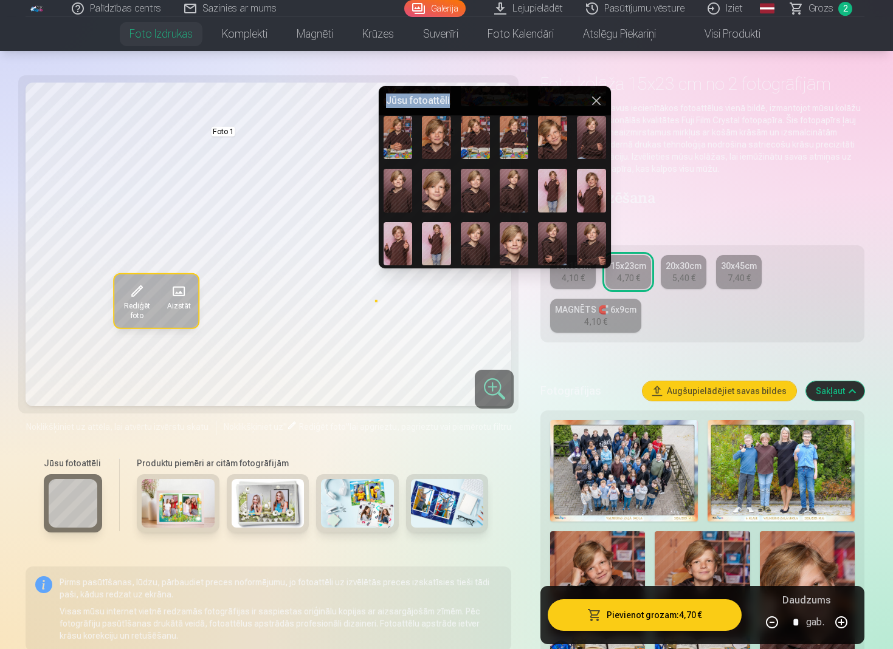
drag, startPoint x: 501, startPoint y: 97, endPoint x: 581, endPoint y: 75, distance: 83.9
click at [581, 75] on body "Palīdzības centrs Sazinies ar mums Galerija Lejupielādēt Pasūtījumu vēsture Izi…" at bounding box center [446, 280] width 893 height 649
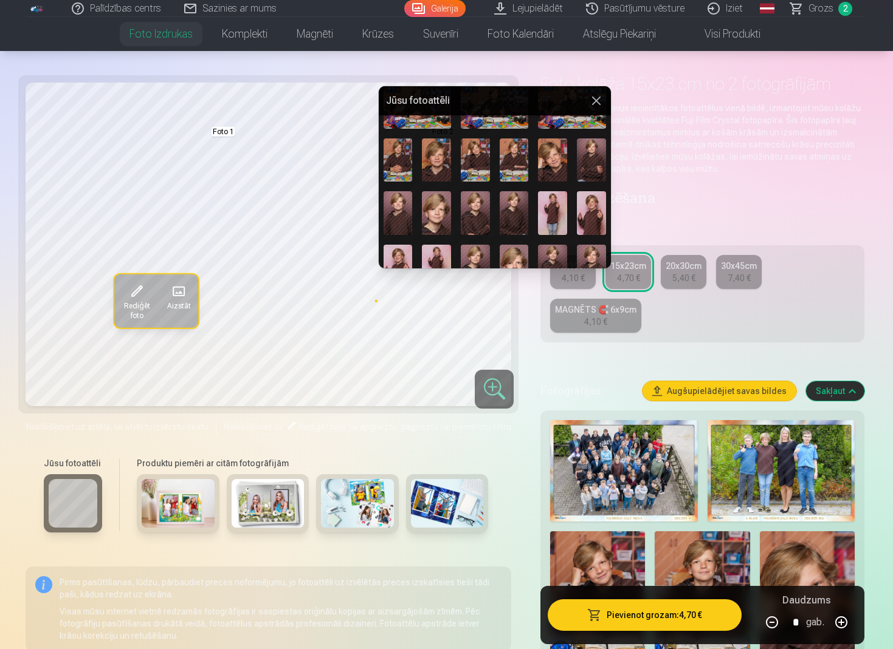
drag, startPoint x: 516, startPoint y: 102, endPoint x: 543, endPoint y: 108, distance: 27.4
click at [543, 108] on h5 "Jūsu fotoattēli" at bounding box center [487, 101] width 203 height 15
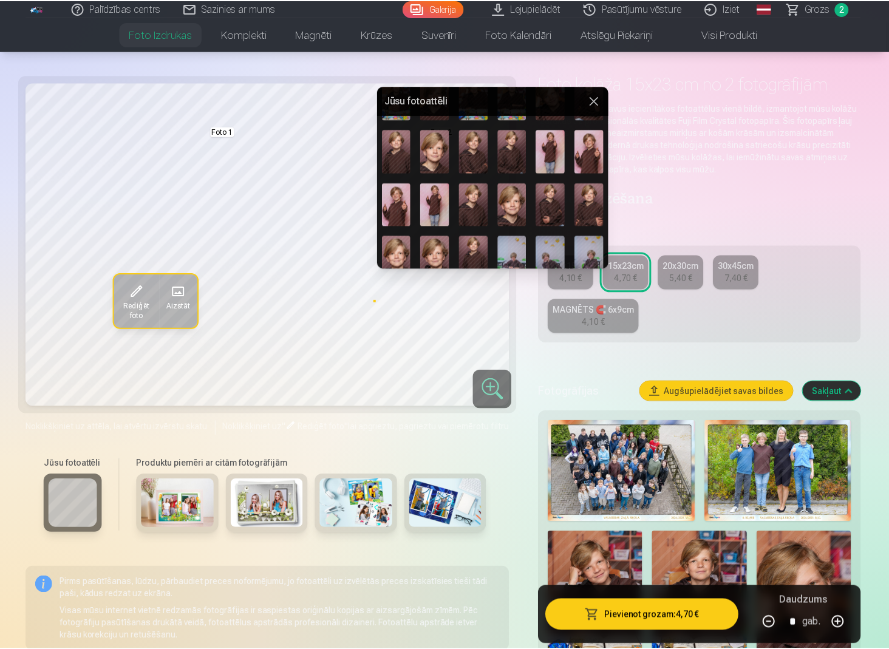
scroll to position [343, 0]
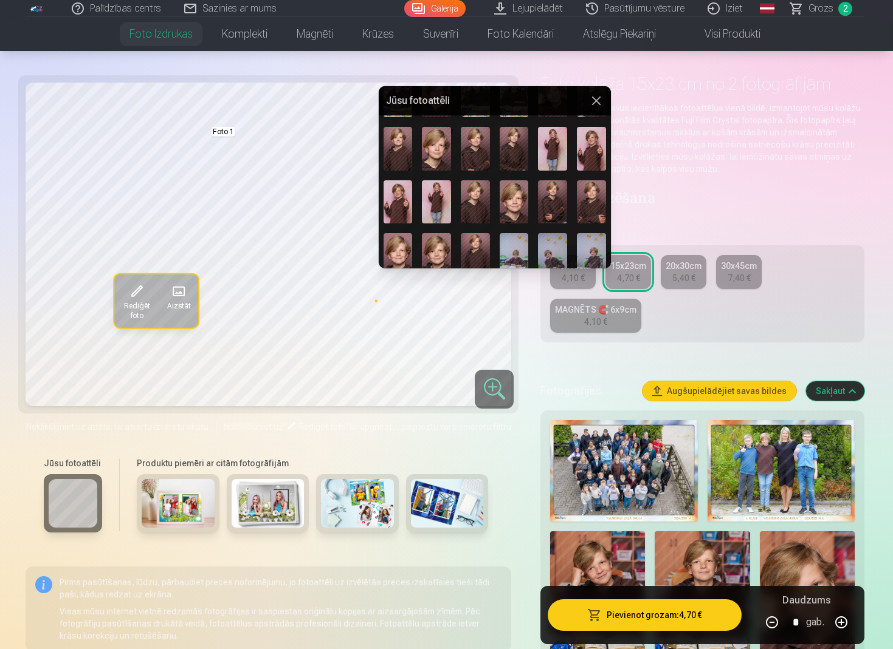
click at [399, 203] on img at bounding box center [397, 202] width 29 height 44
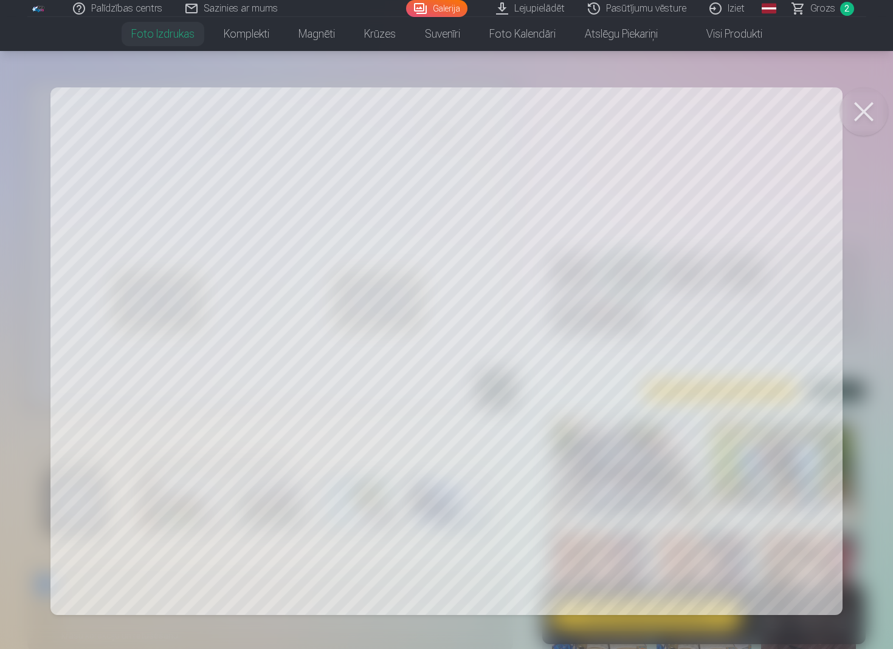
click at [871, 106] on button at bounding box center [863, 111] width 49 height 49
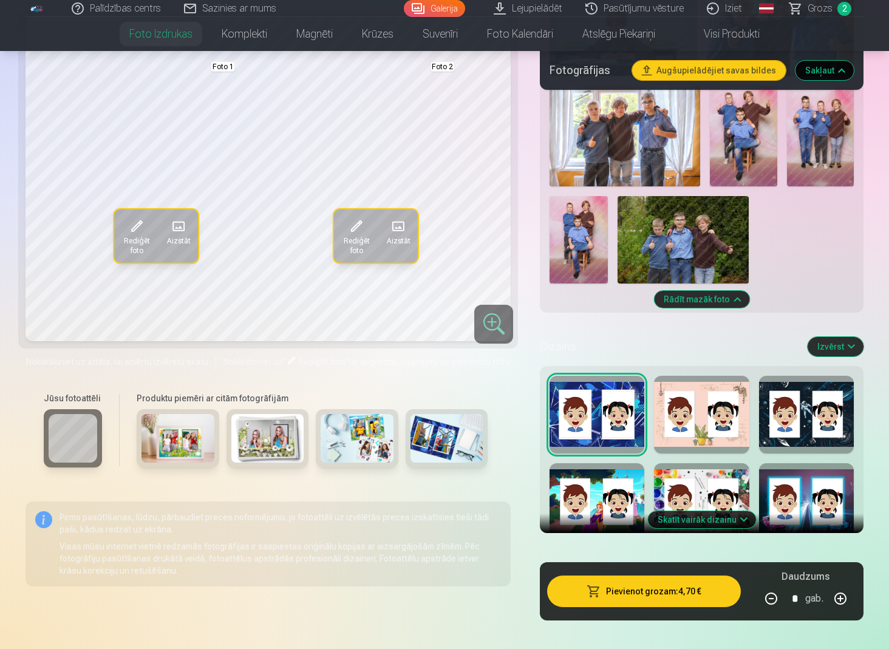
scroll to position [2270, 0]
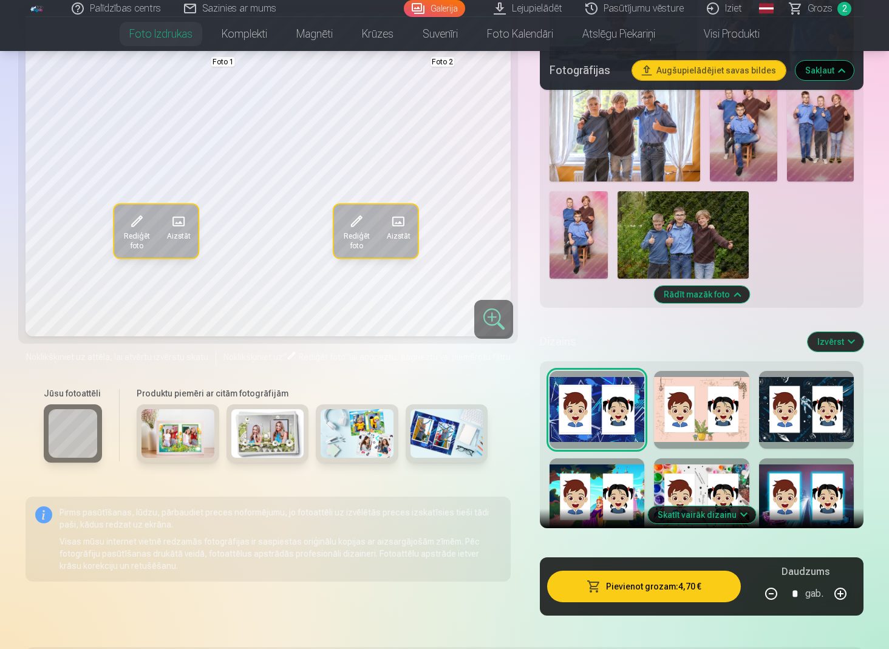
click at [766, 411] on div at bounding box center [806, 410] width 95 height 78
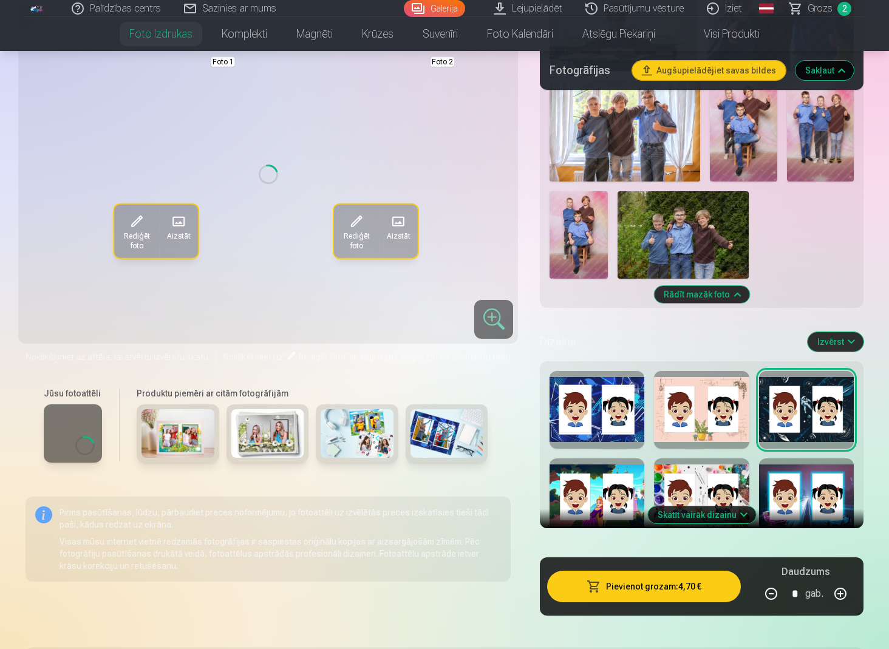
click at [603, 506] on div at bounding box center [597, 498] width 95 height 78
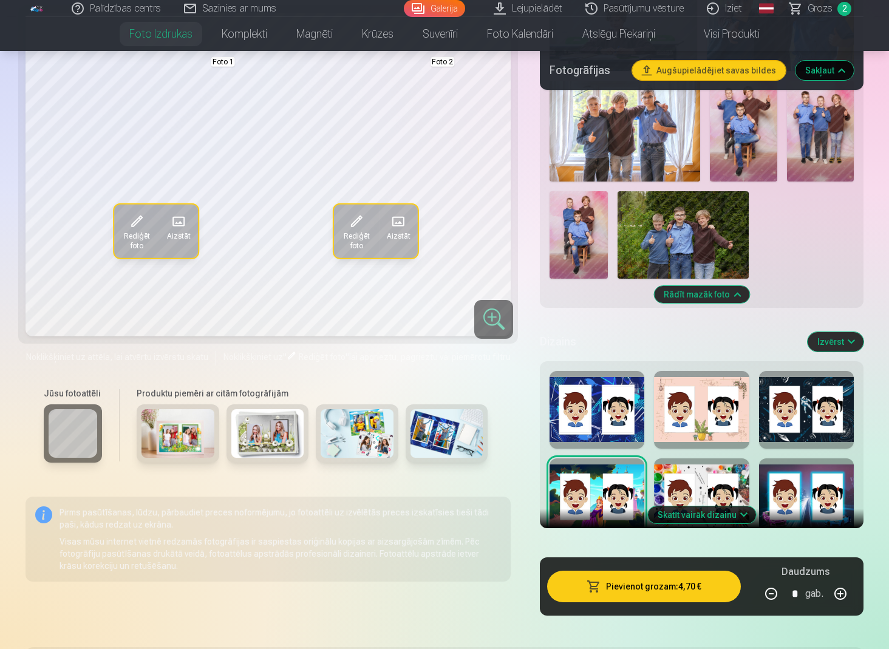
click at [706, 483] on div at bounding box center [701, 498] width 95 height 78
click at [809, 488] on div at bounding box center [806, 498] width 95 height 78
click at [764, 433] on div at bounding box center [806, 410] width 95 height 78
click at [702, 442] on div at bounding box center [701, 410] width 95 height 78
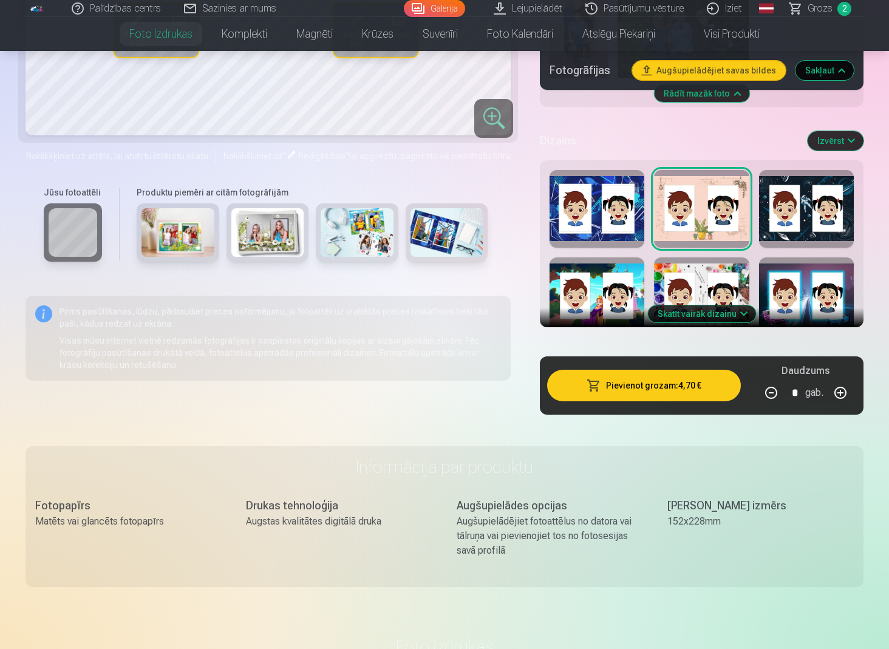
scroll to position [2473, 0]
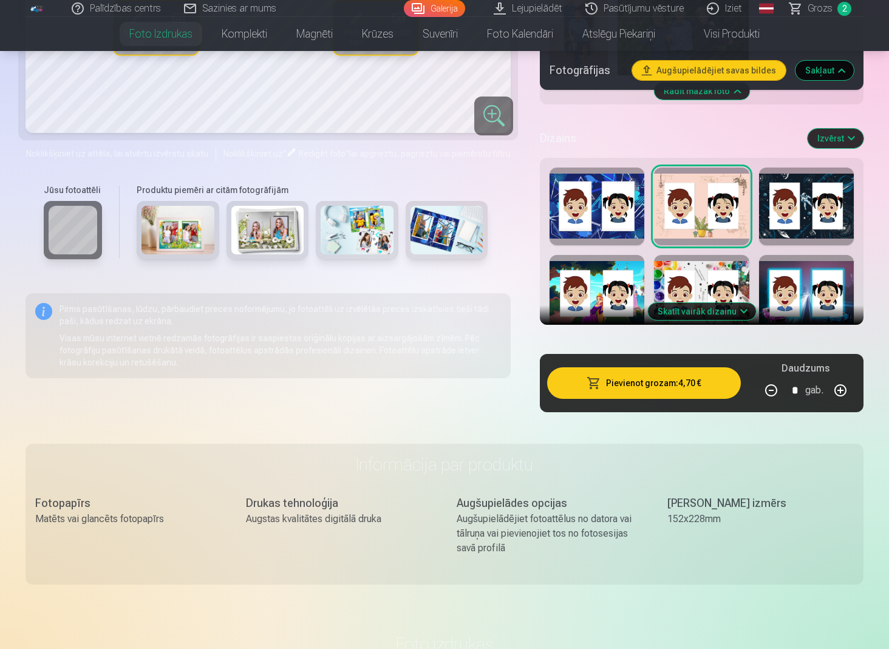
click at [200, 249] on img at bounding box center [178, 230] width 73 height 49
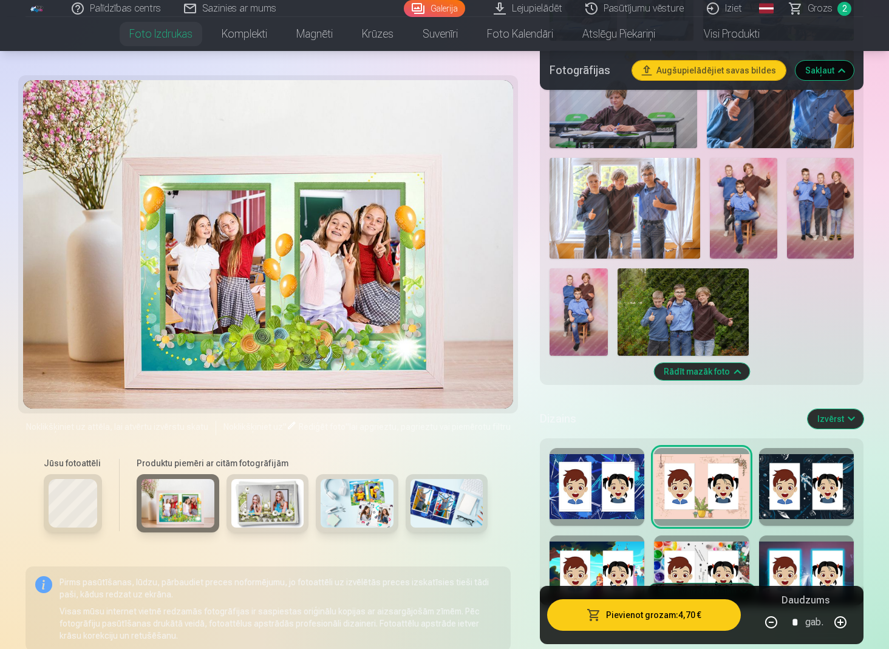
scroll to position [2191, 0]
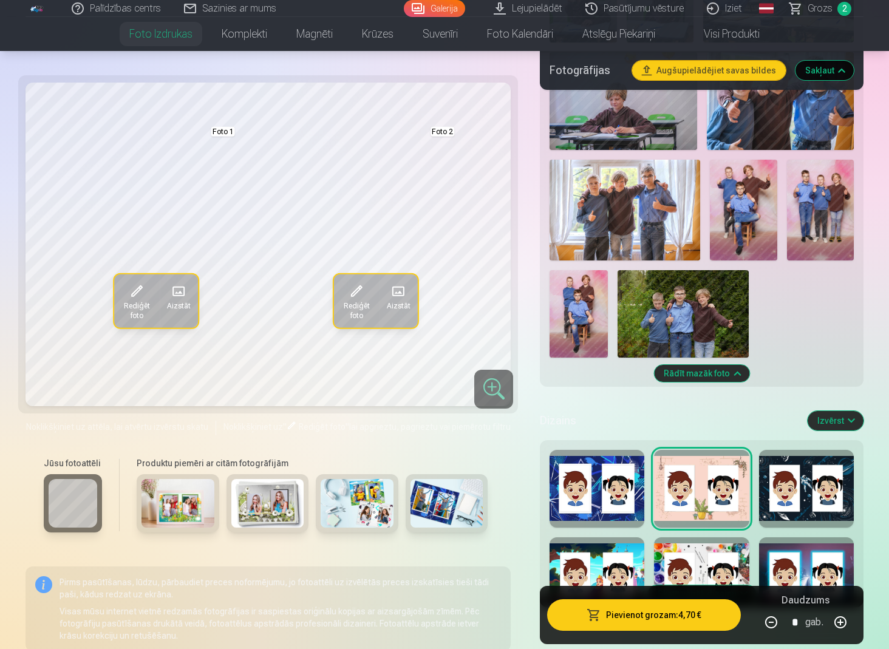
click at [180, 494] on img at bounding box center [178, 503] width 73 height 49
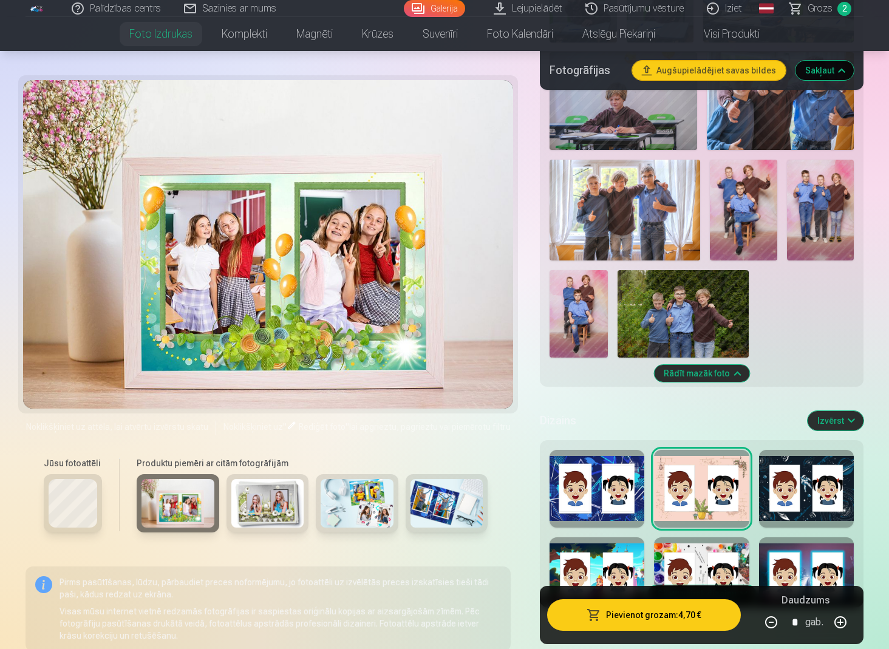
click at [434, 510] on img at bounding box center [447, 503] width 73 height 49
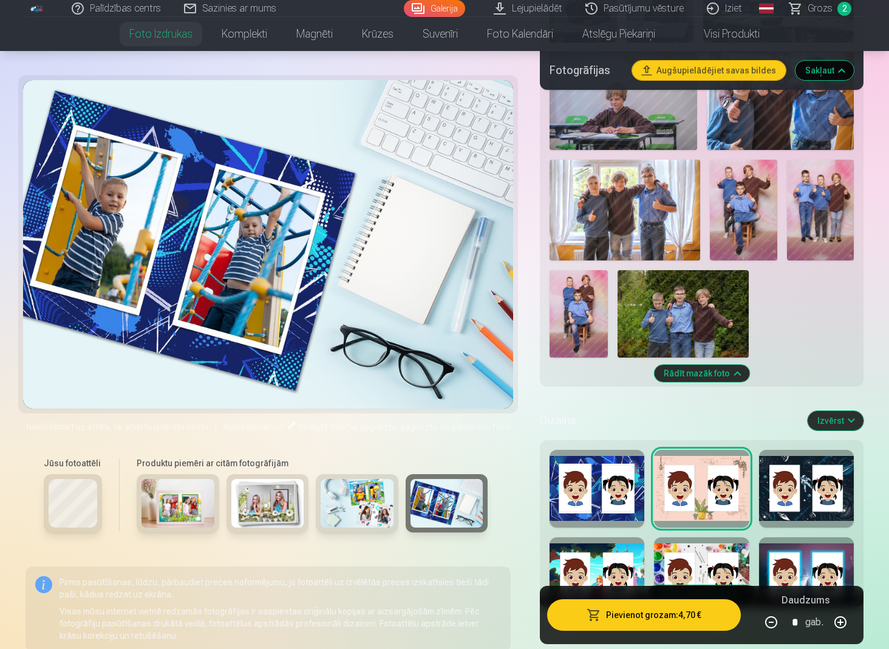
click at [375, 513] on img at bounding box center [357, 503] width 73 height 49
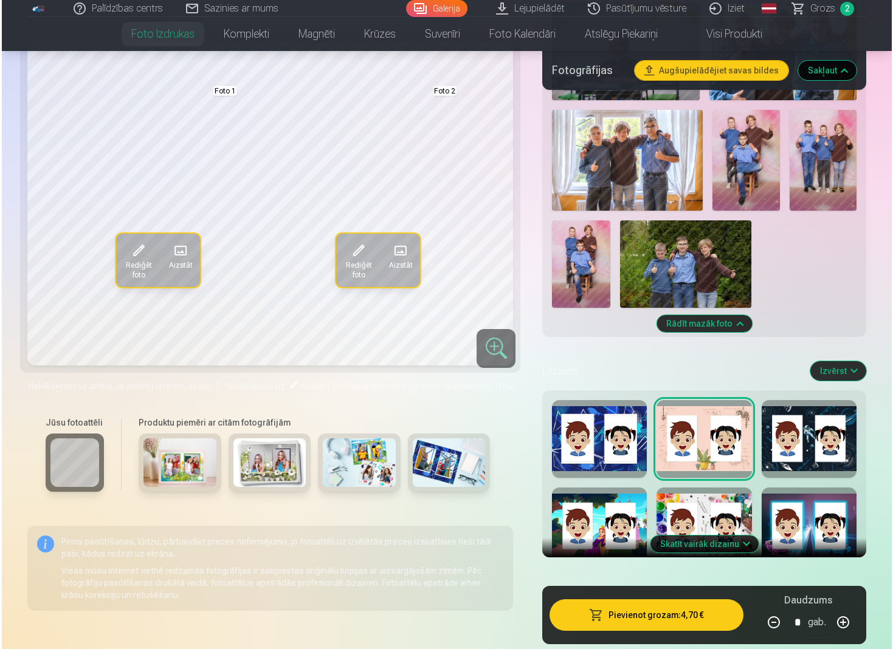
scroll to position [2246, 0]
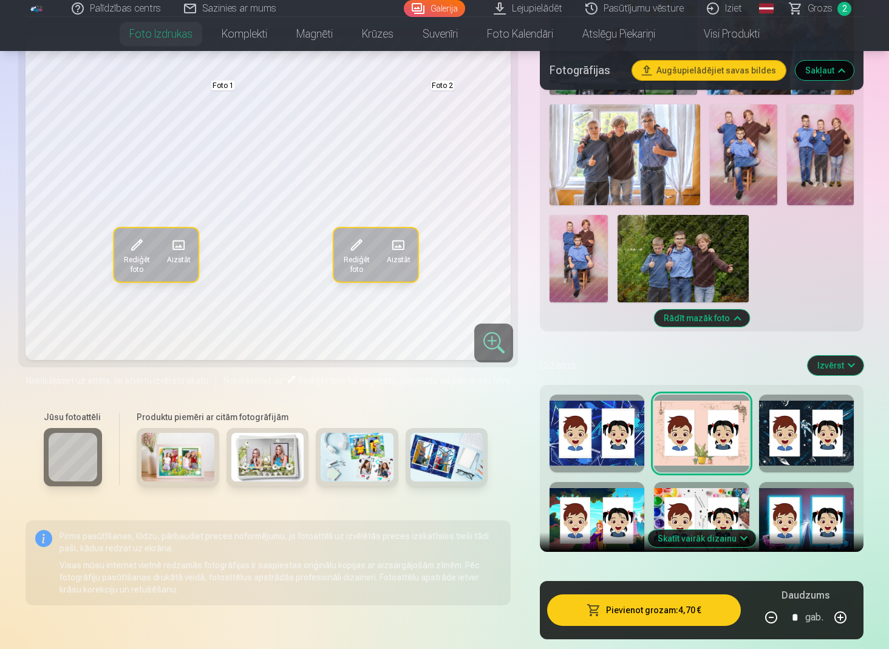
click at [704, 493] on div at bounding box center [701, 521] width 95 height 78
click at [659, 611] on button "Pievienot grozam : 4,70 €" at bounding box center [644, 611] width 194 height 32
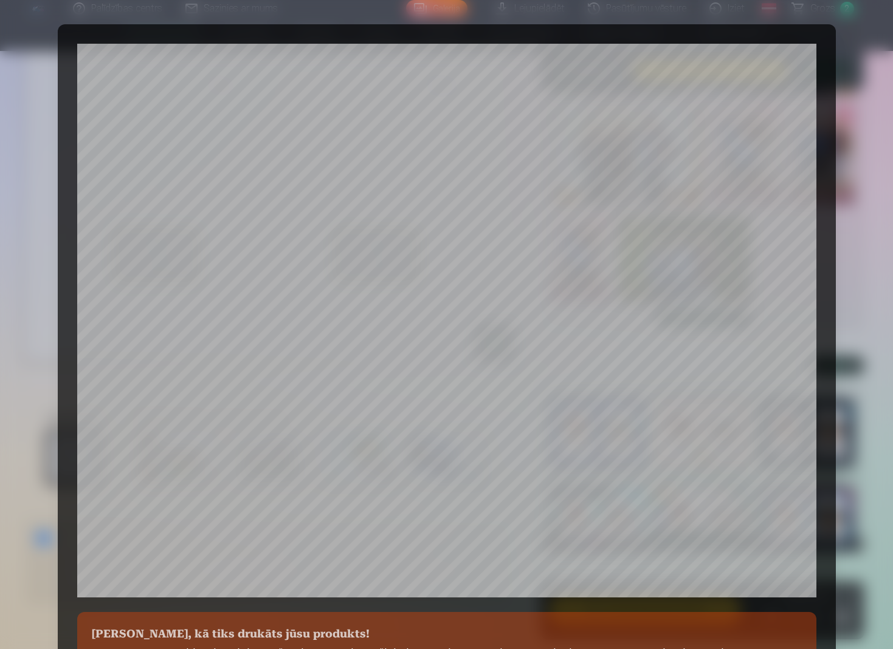
scroll to position [225, 0]
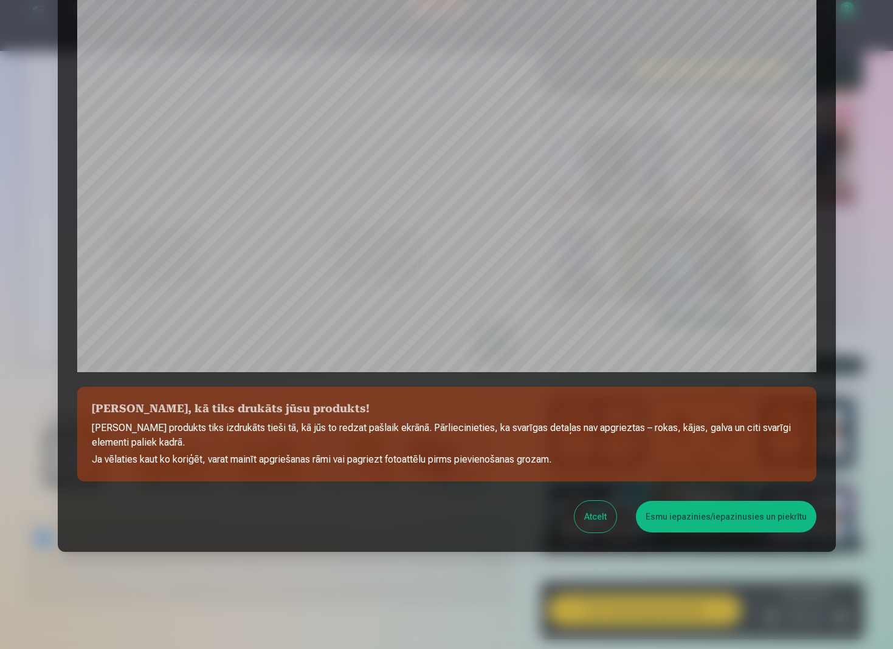
click at [667, 523] on button "Esmu iepazinies/iepazinusies un piekrītu" at bounding box center [726, 517] width 180 height 32
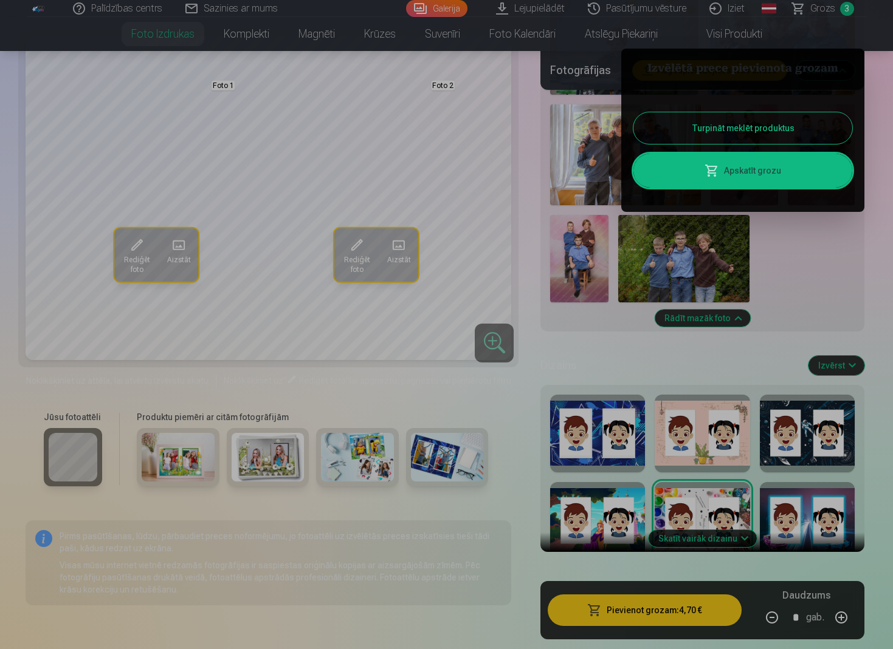
click at [148, 255] on div at bounding box center [446, 324] width 893 height 649
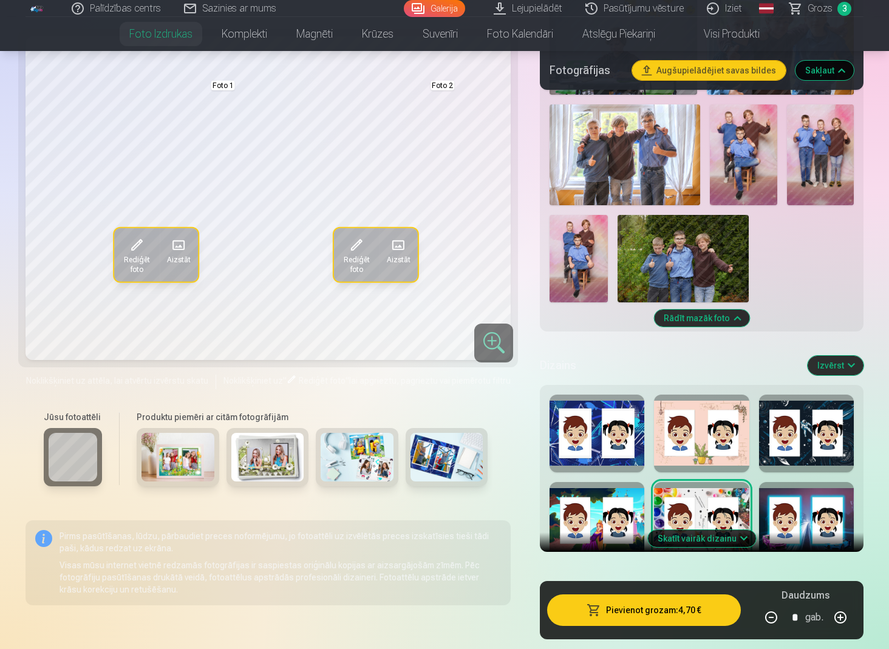
click at [140, 255] on span "Rediģēt foto" at bounding box center [137, 264] width 31 height 19
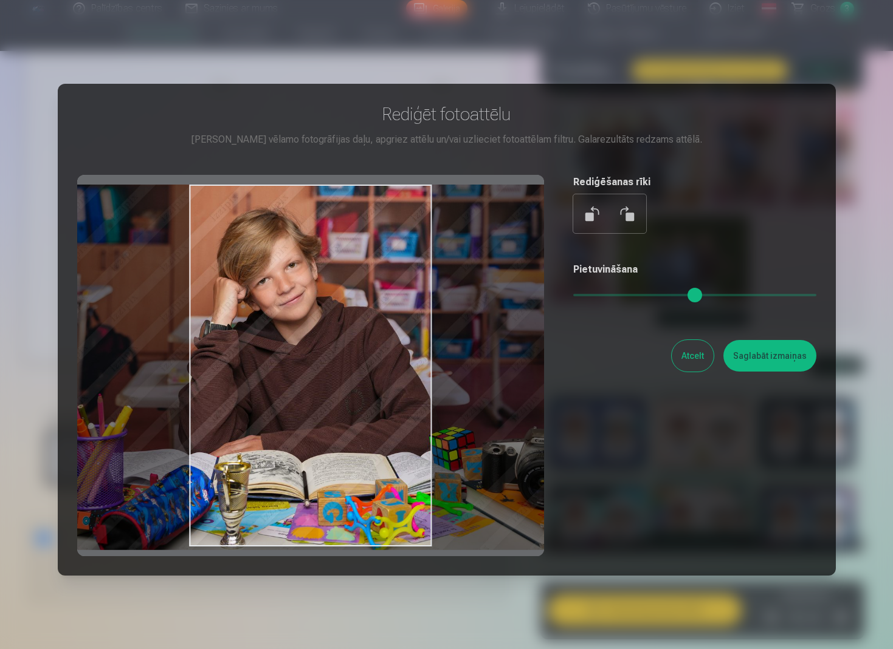
drag, startPoint x: 407, startPoint y: 214, endPoint x: 375, endPoint y: 221, distance: 32.4
click at [375, 221] on div at bounding box center [310, 366] width 467 height 382
drag, startPoint x: 584, startPoint y: 290, endPoint x: 577, endPoint y: 290, distance: 7.9
click at [577, 294] on input "range" at bounding box center [694, 295] width 243 height 2
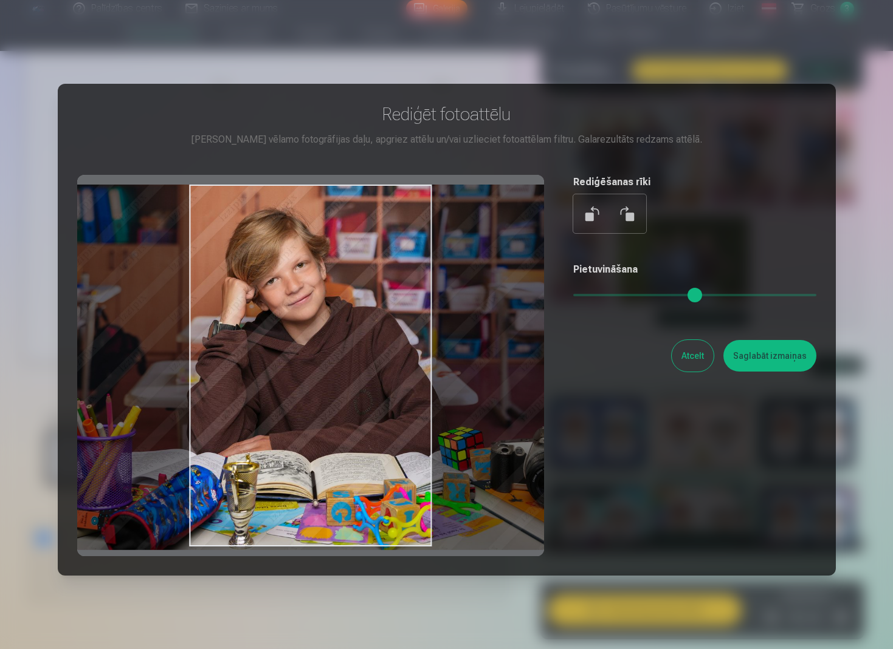
drag, startPoint x: 343, startPoint y: 331, endPoint x: 352, endPoint y: 331, distance: 8.5
click at [352, 331] on div at bounding box center [310, 366] width 467 height 382
drag, startPoint x: 578, startPoint y: 301, endPoint x: 569, endPoint y: 301, distance: 9.1
click at [569, 301] on div "Rediģēt fotoattēlu Pietuvini vēlamo fotogrāfijas daļu, apgriez attēlu un/vai uz…" at bounding box center [446, 329] width 739 height 453
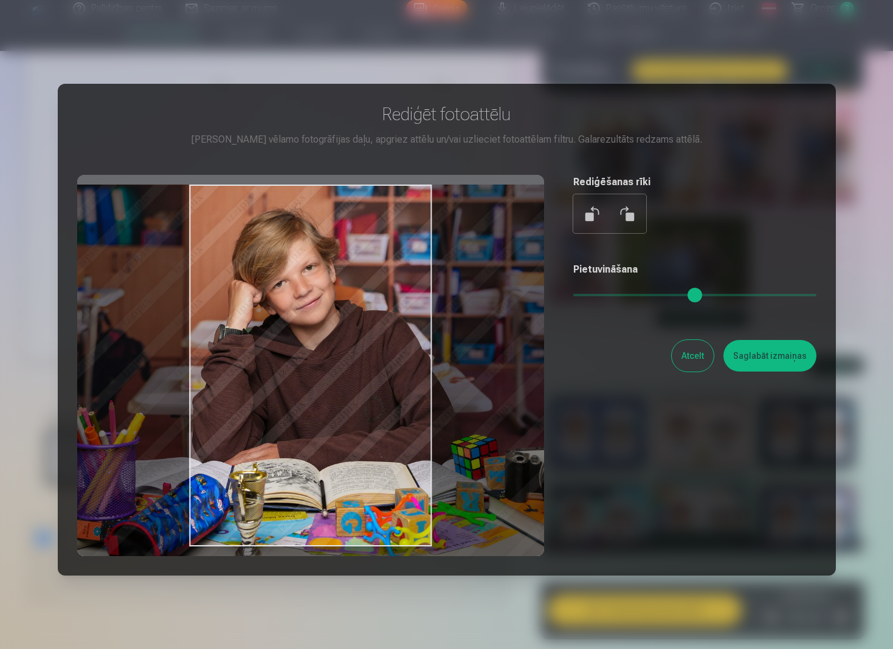
type input "*"
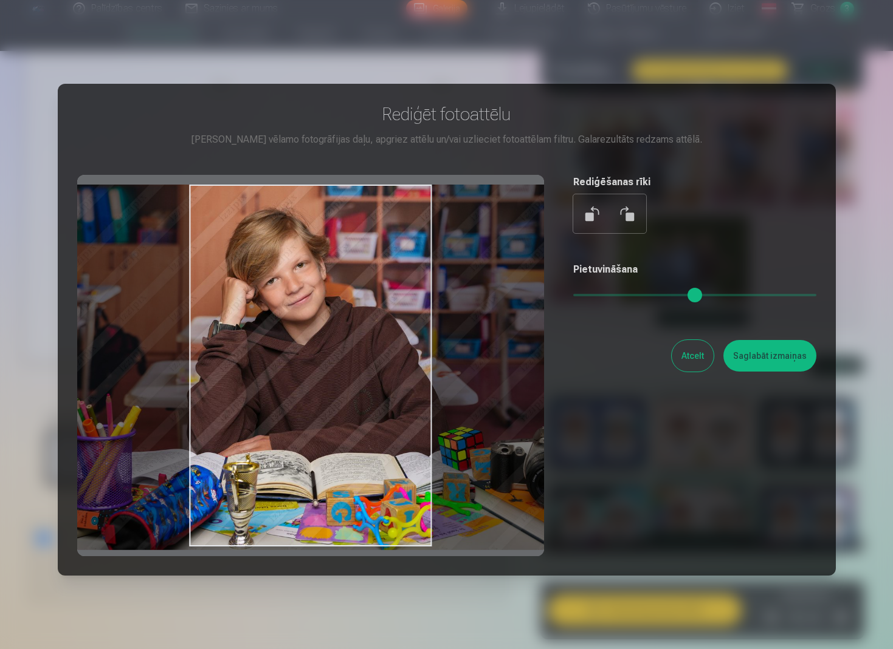
drag, startPoint x: 578, startPoint y: 293, endPoint x: 544, endPoint y: 294, distance: 34.7
click at [544, 294] on div "Rediģēt fotoattēlu Pietuvini vēlamo fotogrāfijas daļu, apgriez attēlu un/vai uz…" at bounding box center [446, 329] width 739 height 453
click at [766, 354] on button "Saglabāt izmaiņas" at bounding box center [769, 356] width 93 height 32
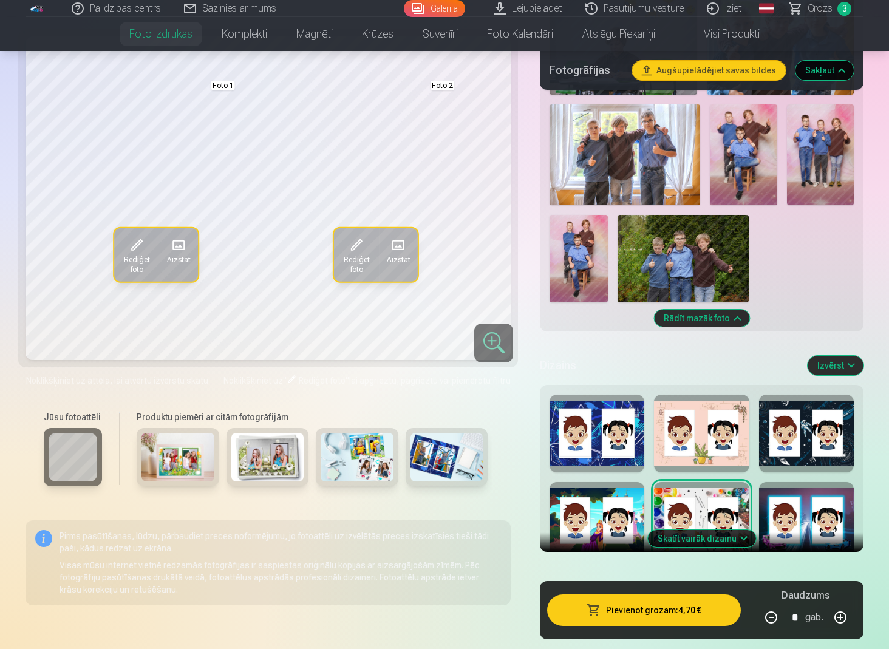
click at [601, 609] on span "button" at bounding box center [594, 611] width 15 height 12
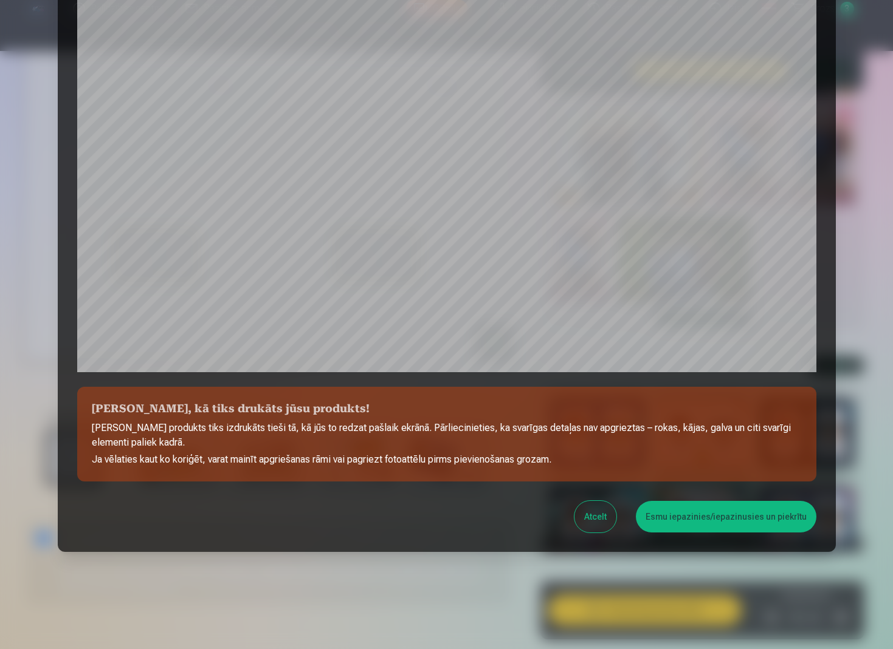
click at [673, 510] on button "Esmu iepazinies/iepazinusies un piekrītu" at bounding box center [726, 517] width 180 height 32
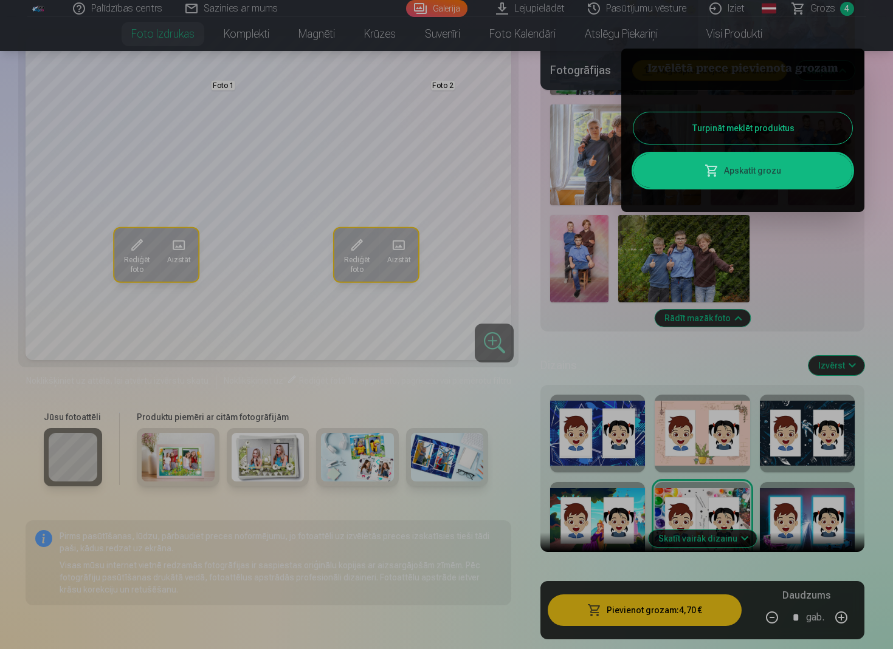
click at [824, 11] on div at bounding box center [446, 324] width 893 height 649
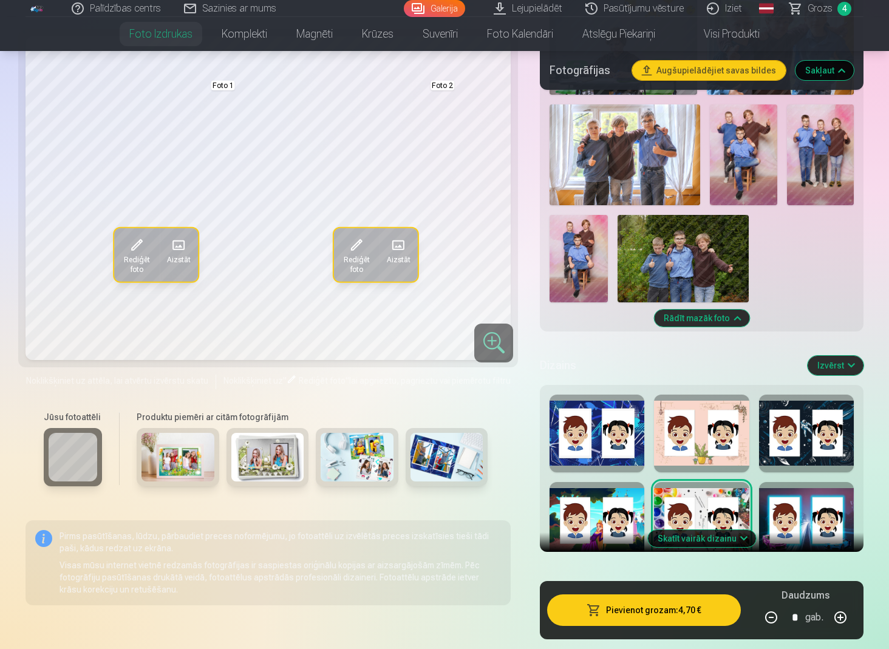
click at [832, 9] on span "Grozs" at bounding box center [820, 8] width 25 height 15
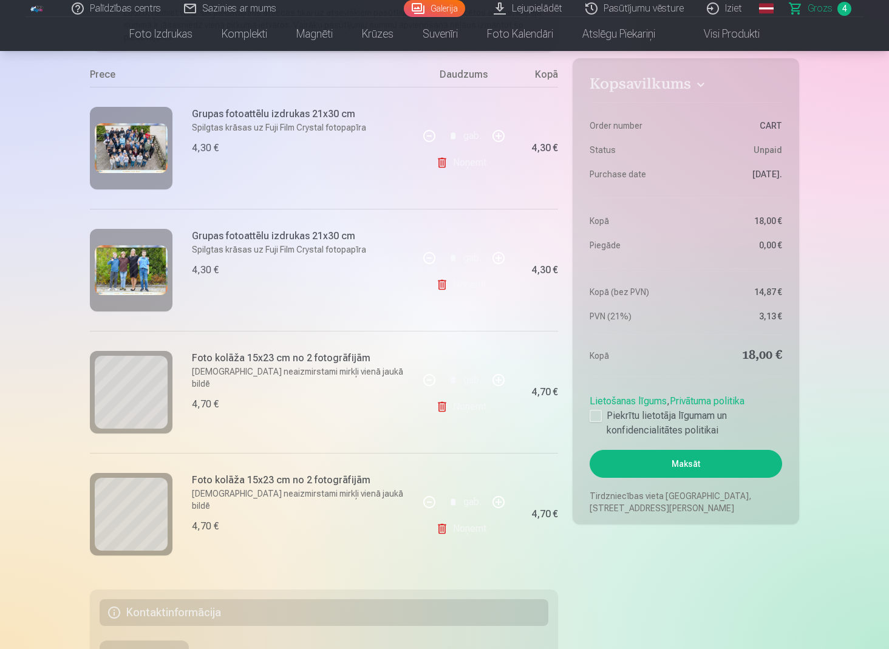
scroll to position [230, 0]
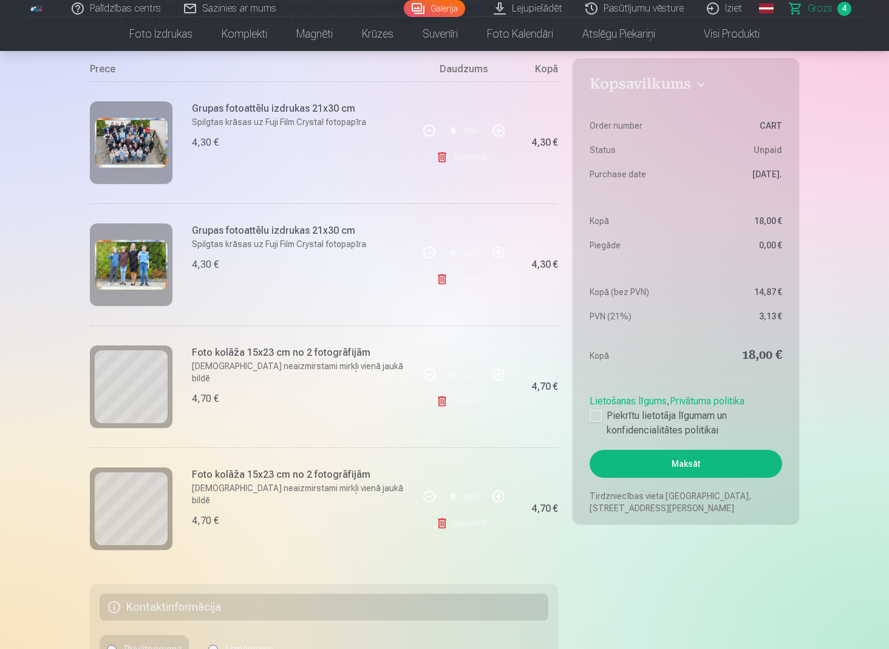
click at [471, 406] on link "Noņemt" at bounding box center [463, 401] width 55 height 24
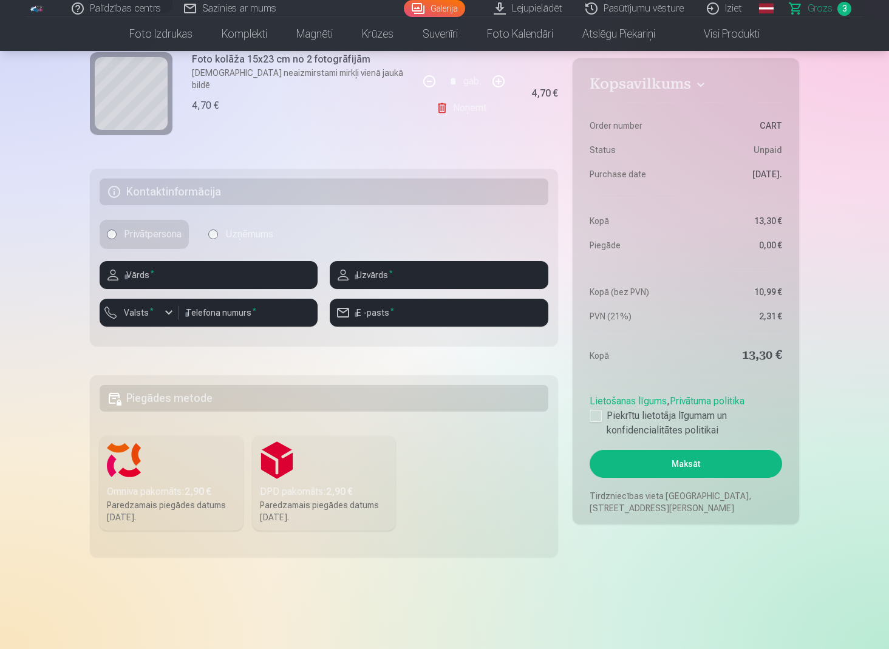
scroll to position [524, 0]
type input "******"
click at [154, 314] on label "Valsts *" at bounding box center [138, 312] width 39 height 12
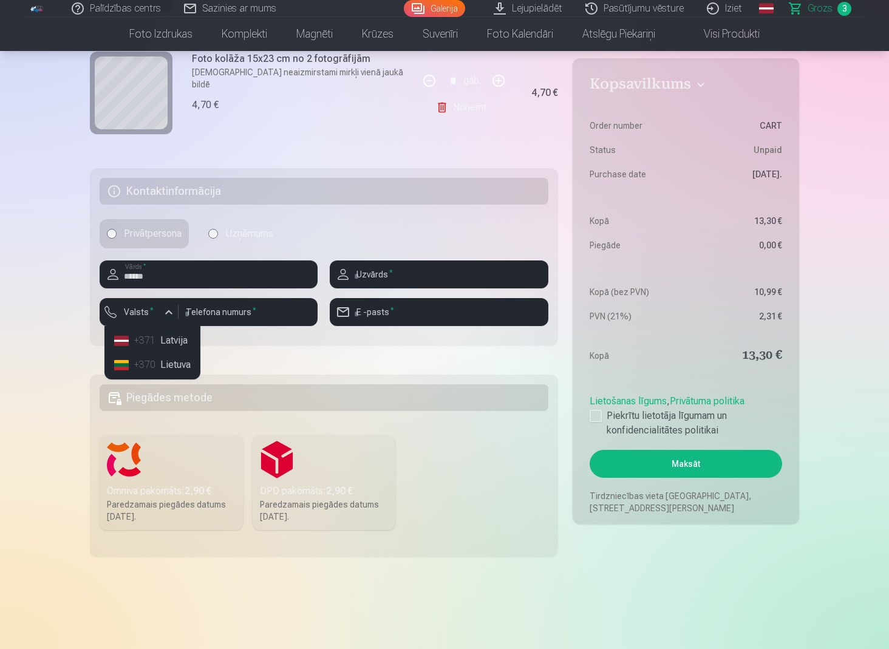
click at [170, 340] on li "+371 Latvija" at bounding box center [152, 341] width 86 height 24
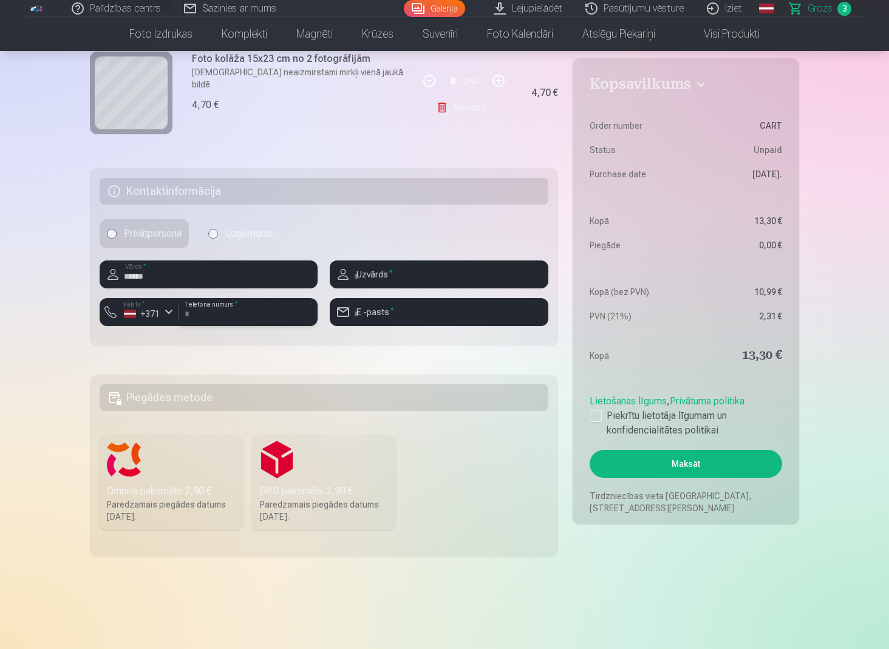
click at [221, 321] on input "number" at bounding box center [248, 312] width 139 height 28
type input "********"
type input "*****"
click at [431, 327] on div at bounding box center [439, 331] width 218 height 10
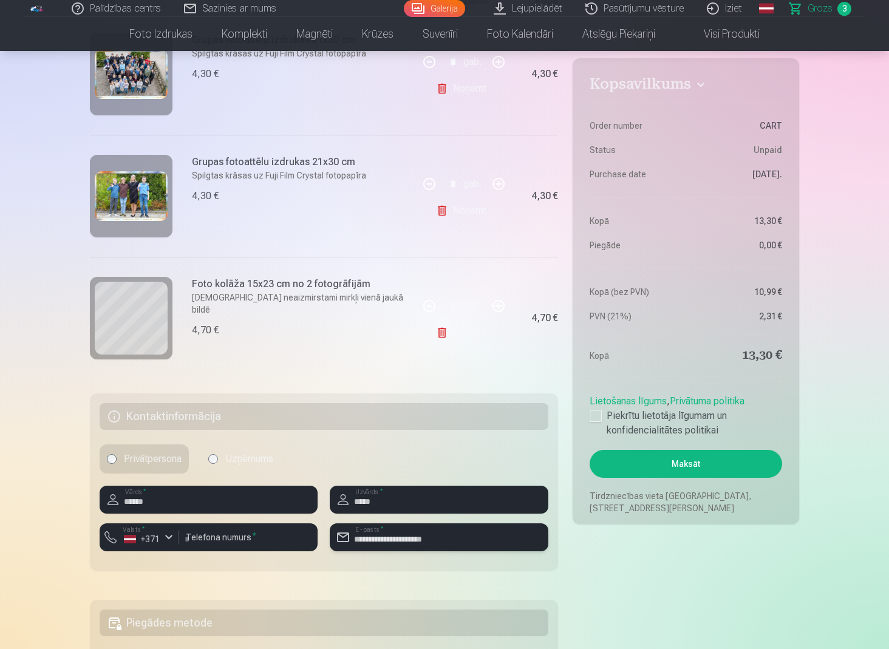
scroll to position [299, 0]
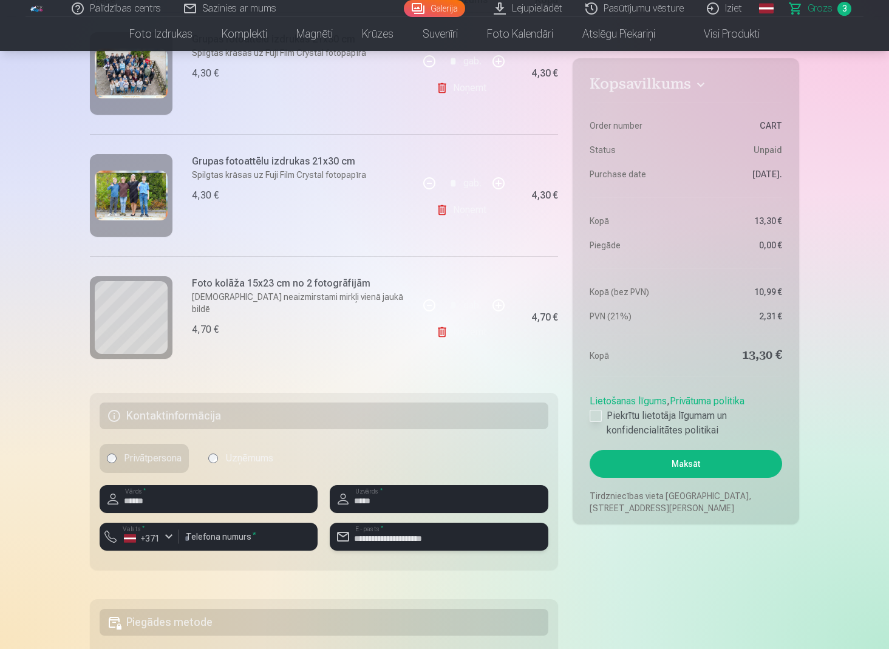
type input "**********"
click at [600, 414] on div at bounding box center [596, 416] width 12 height 12
click at [647, 468] on button "Maksāt" at bounding box center [686, 464] width 193 height 28
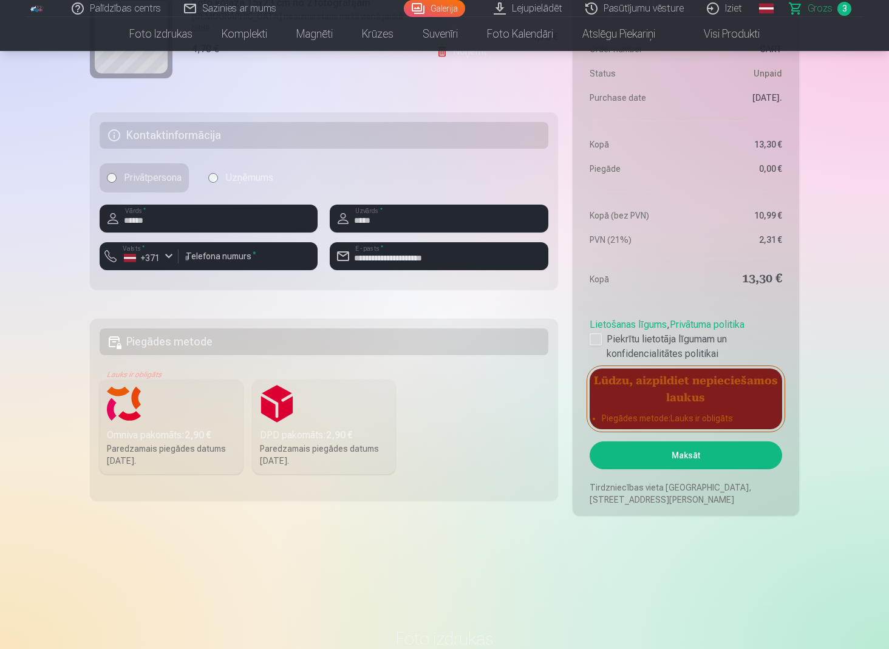
scroll to position [581, 0]
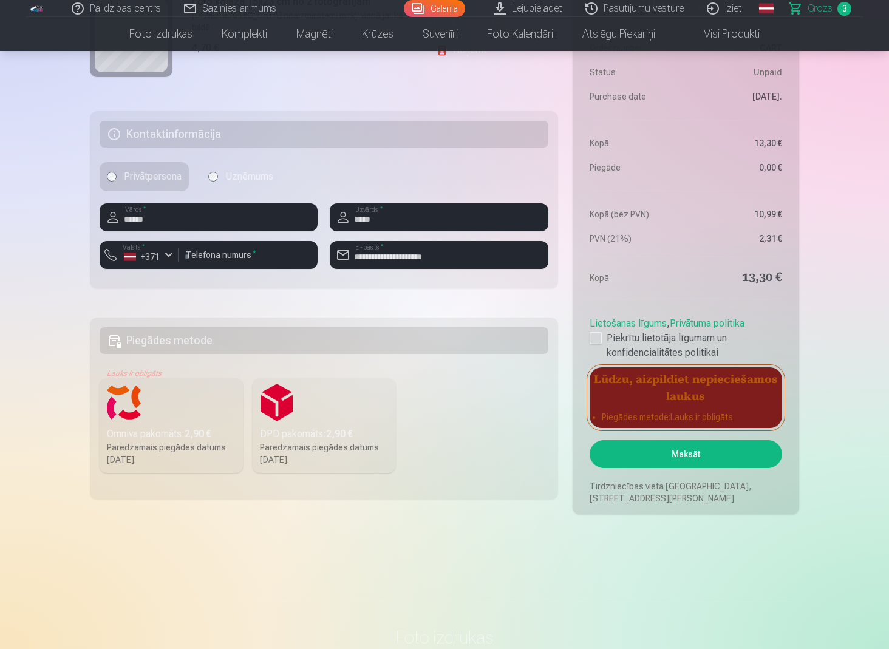
click at [208, 440] on div "Omniva pakomāts : 2,90 €" at bounding box center [171, 434] width 129 height 15
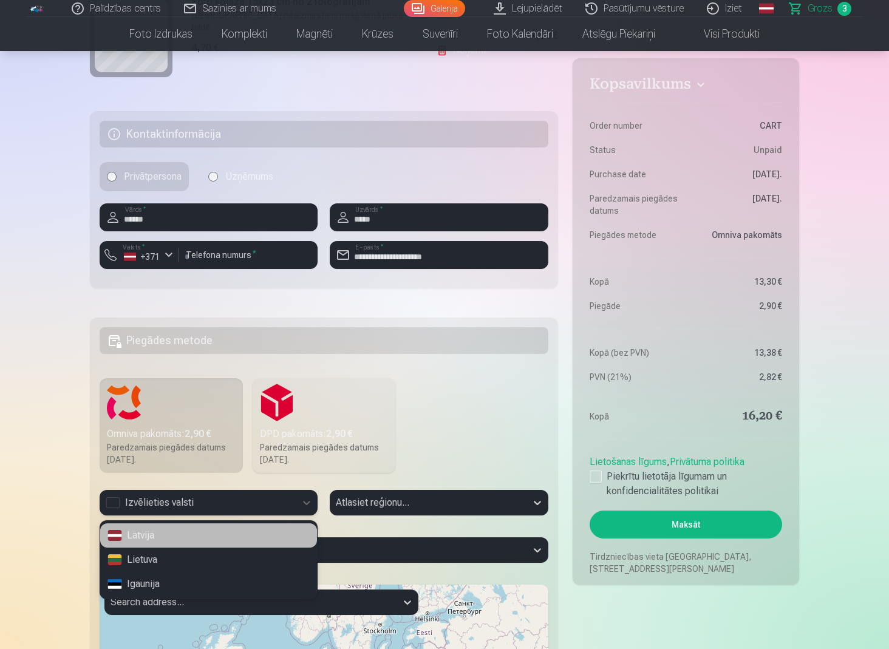
click at [183, 499] on div "Izvēlieties valsti" at bounding box center [198, 503] width 184 height 15
click at [158, 535] on div "Latvija" at bounding box center [208, 536] width 217 height 24
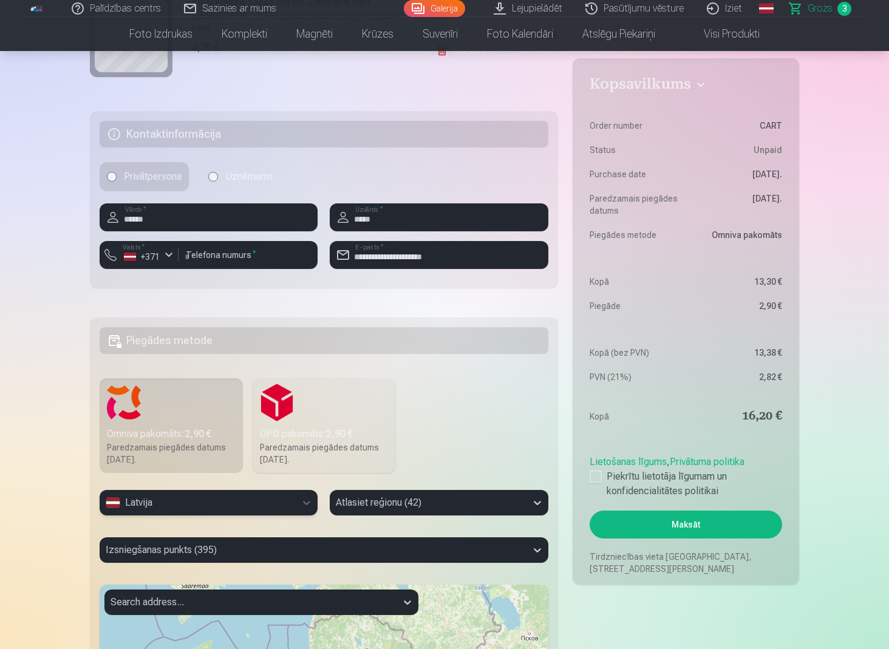
click at [405, 508] on div "Atlasiet reģionu (42)" at bounding box center [439, 503] width 218 height 26
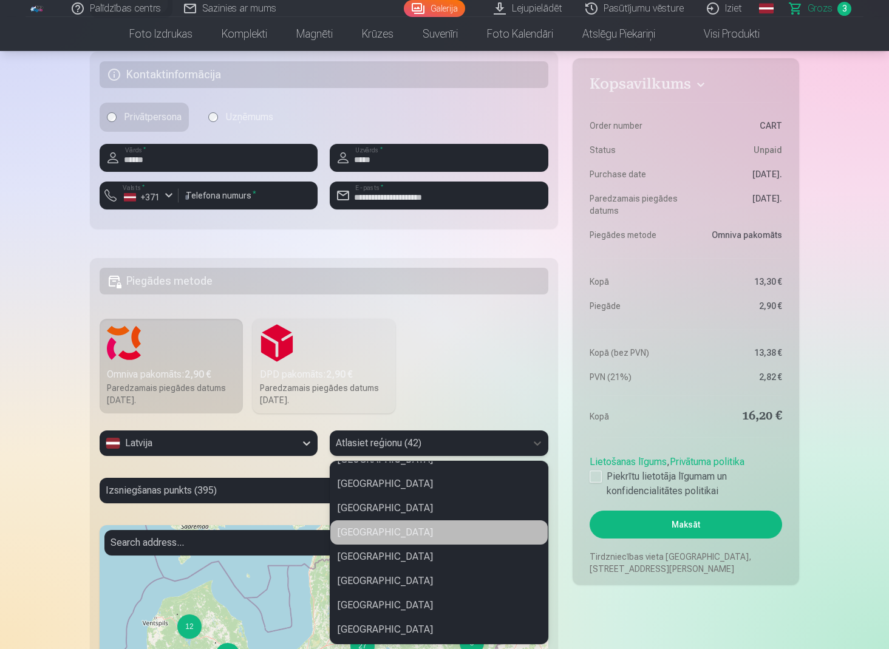
scroll to position [507, 0]
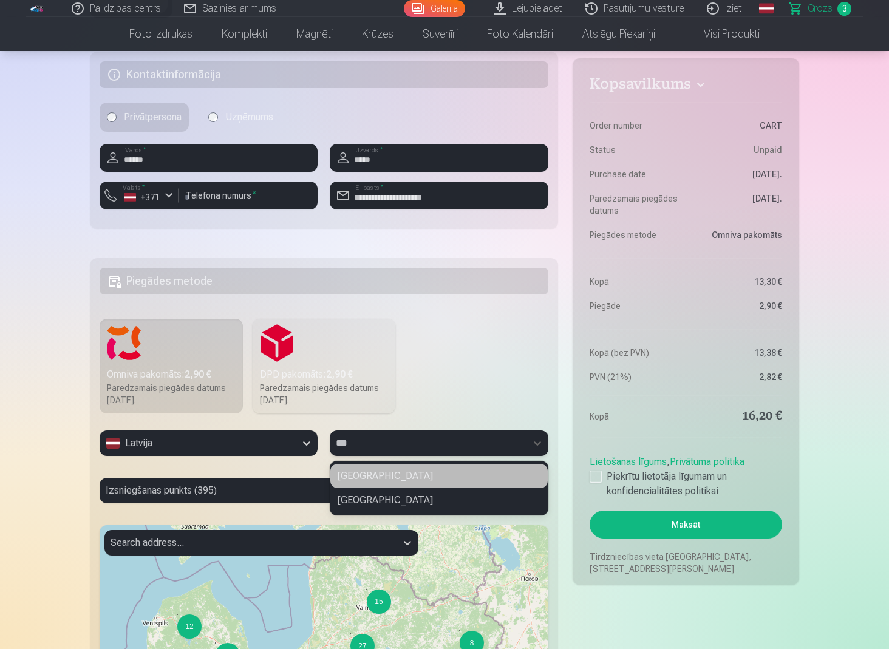
type input "****"
click at [387, 475] on div "Valmieras novads" at bounding box center [439, 476] width 217 height 24
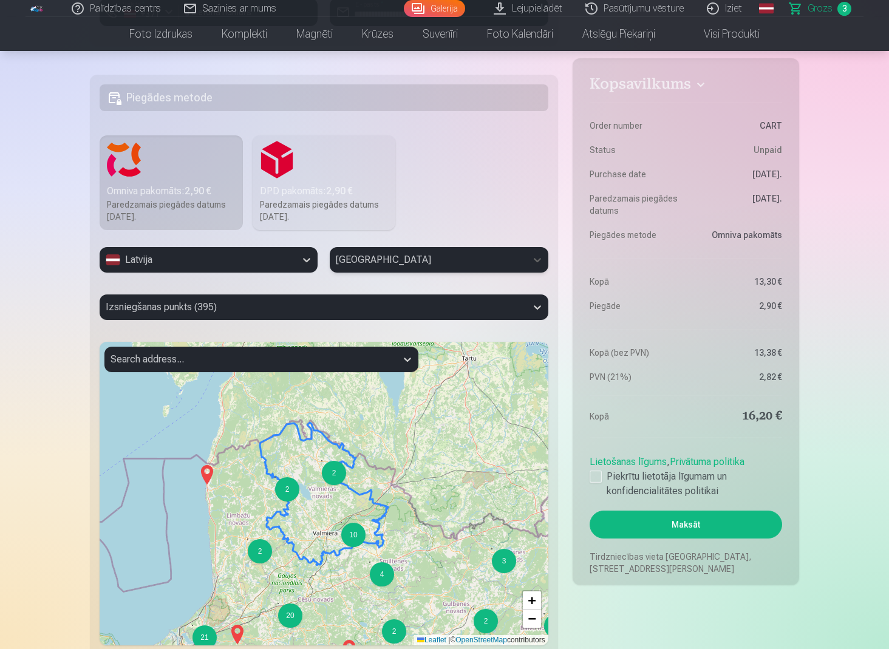
scroll to position [828, 0]
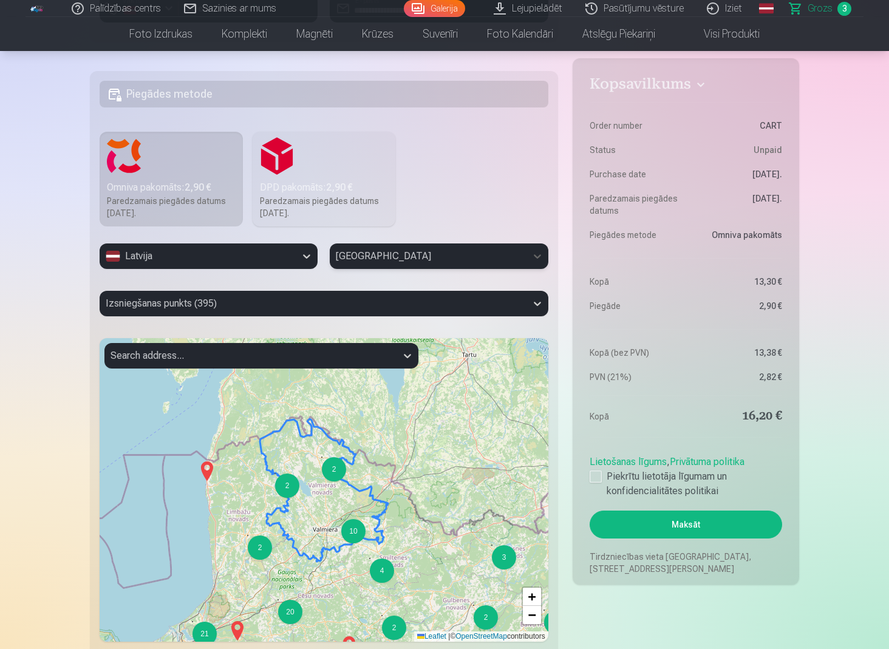
click at [431, 310] on div at bounding box center [313, 303] width 415 height 17
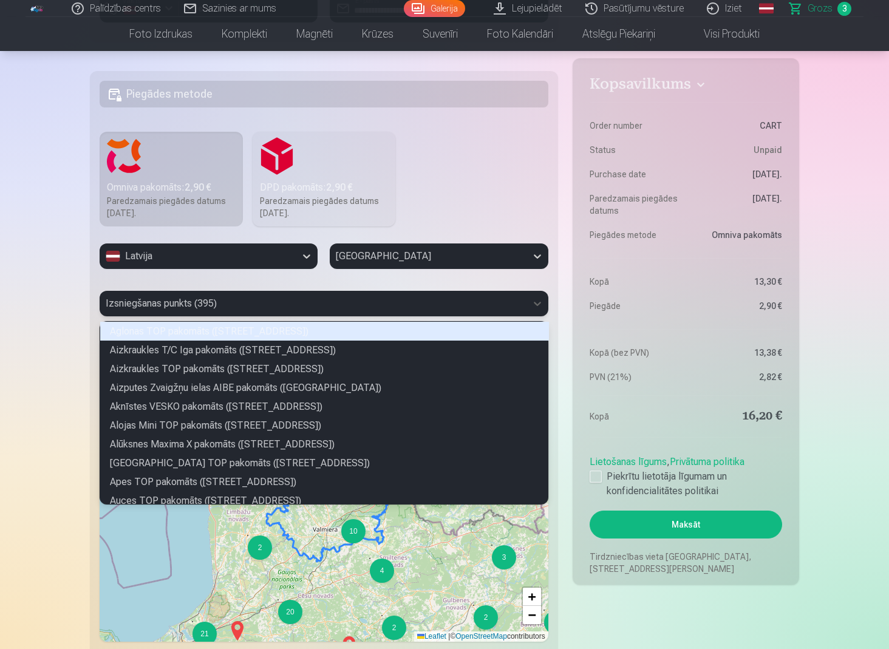
scroll to position [179, 444]
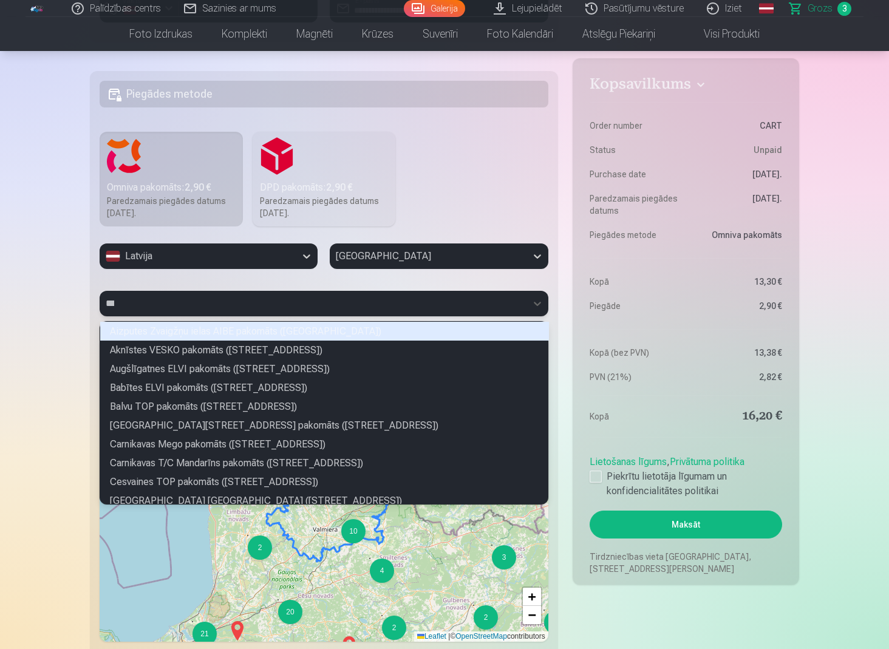
type input "****"
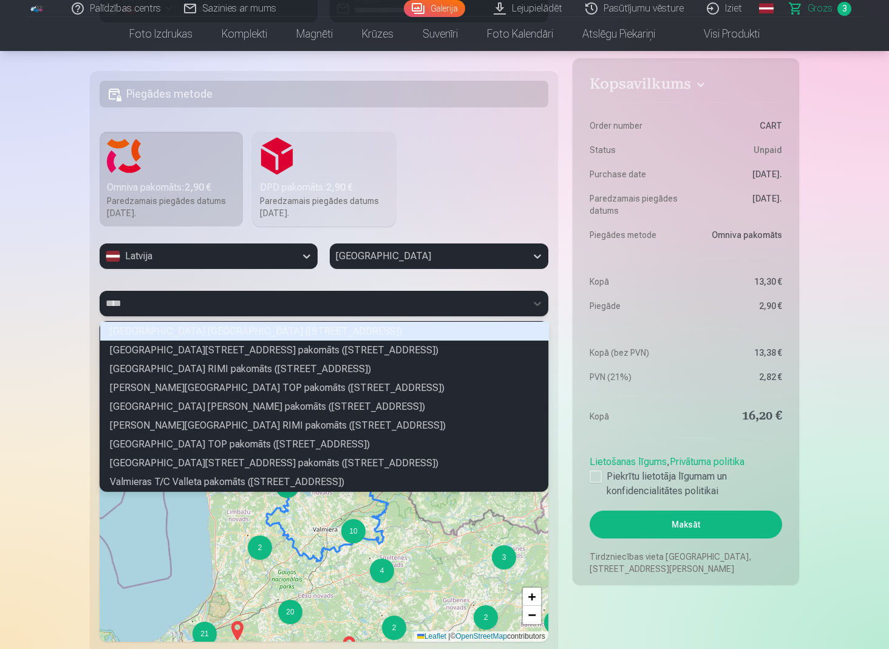
scroll to position [166, 444]
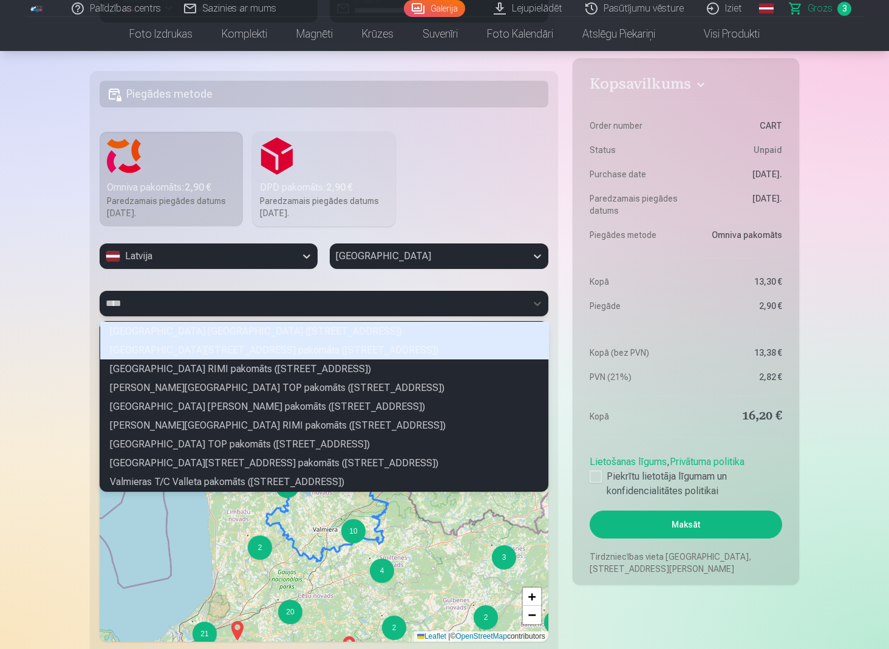
click at [202, 355] on div "Rīgas Valmieras ielas 2 pakomāts (Valmieras iela 2)" at bounding box center [324, 350] width 449 height 19
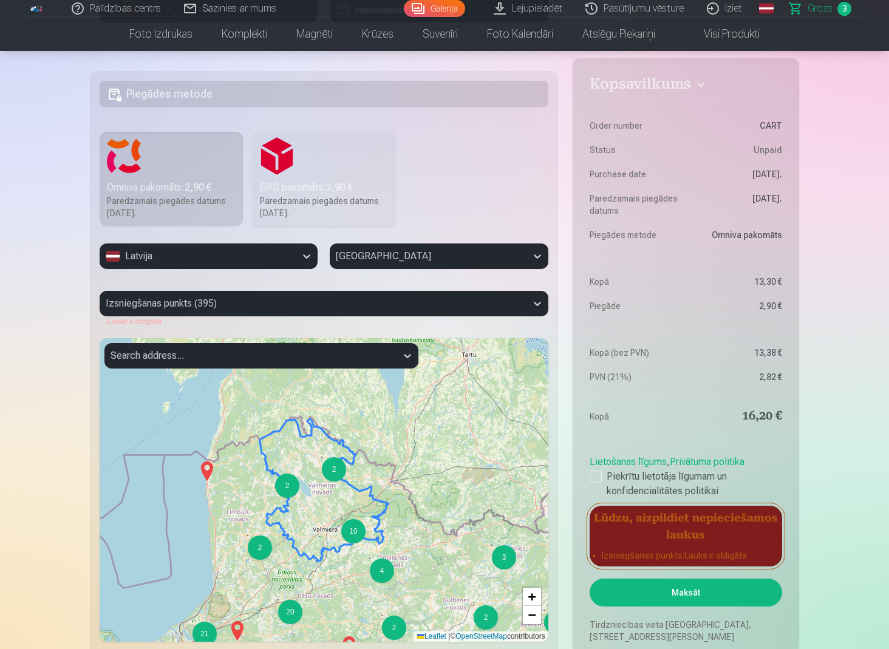
click at [306, 306] on div at bounding box center [313, 303] width 415 height 17
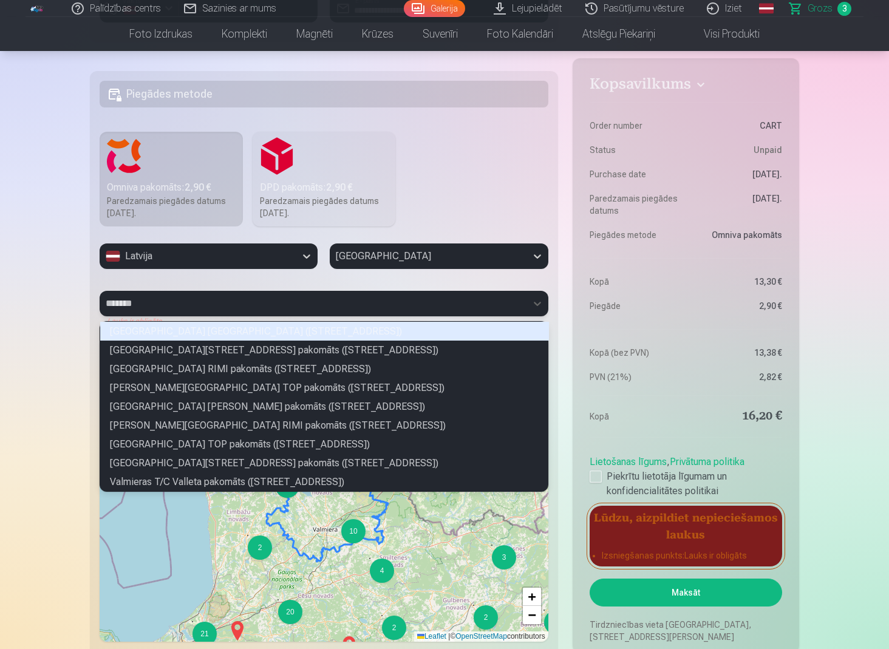
type input "********"
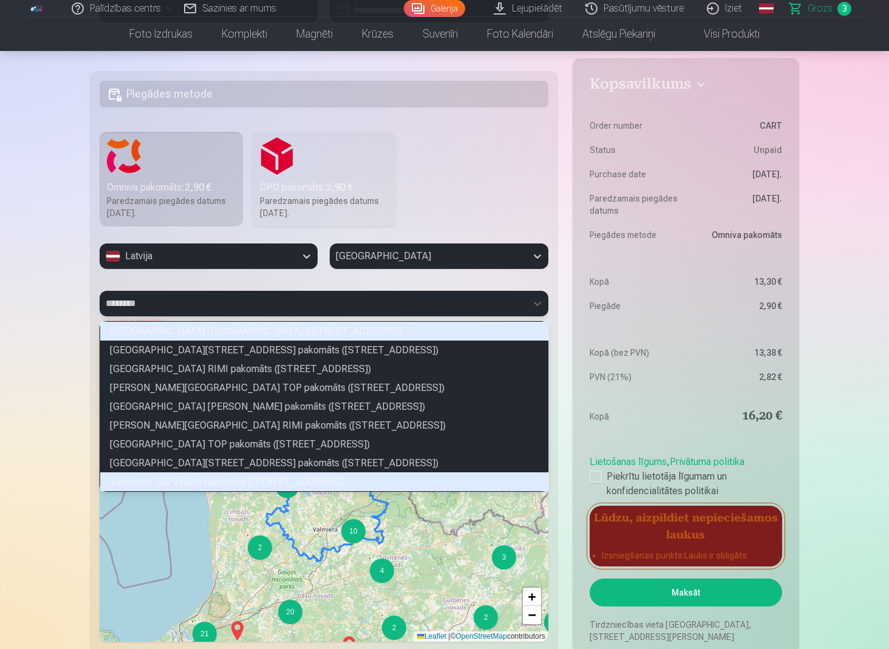
click at [231, 482] on div "Valmieras T/C Valleta pakomāts (Rīgas iela 4)" at bounding box center [324, 482] width 449 height 19
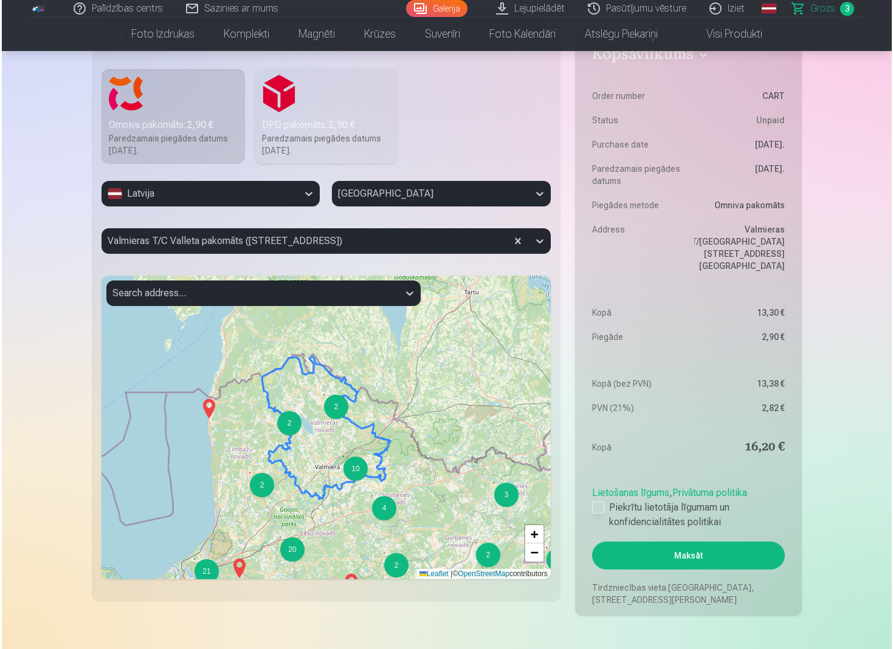
scroll to position [892, 0]
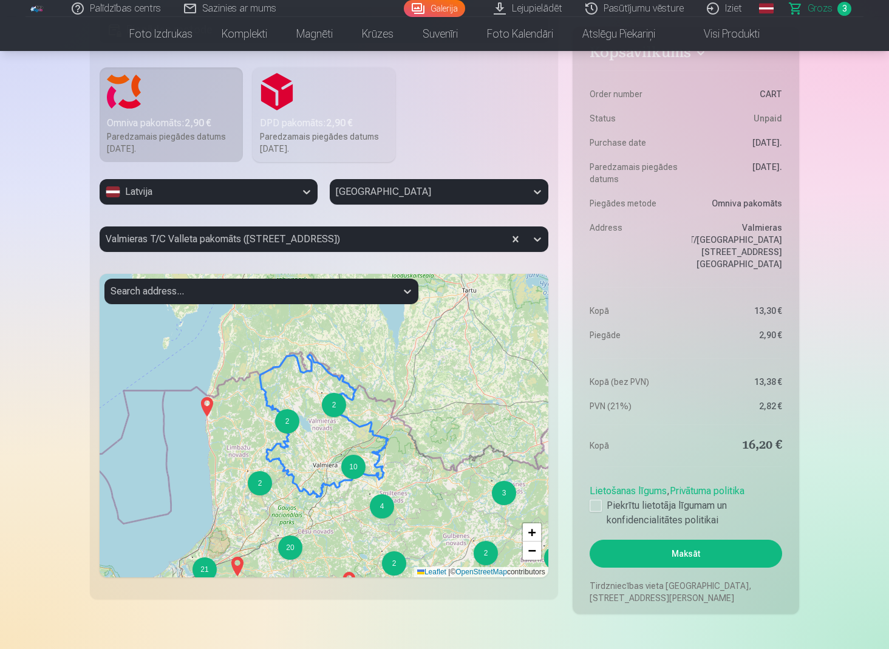
click at [686, 556] on button "Maksāt" at bounding box center [686, 554] width 193 height 28
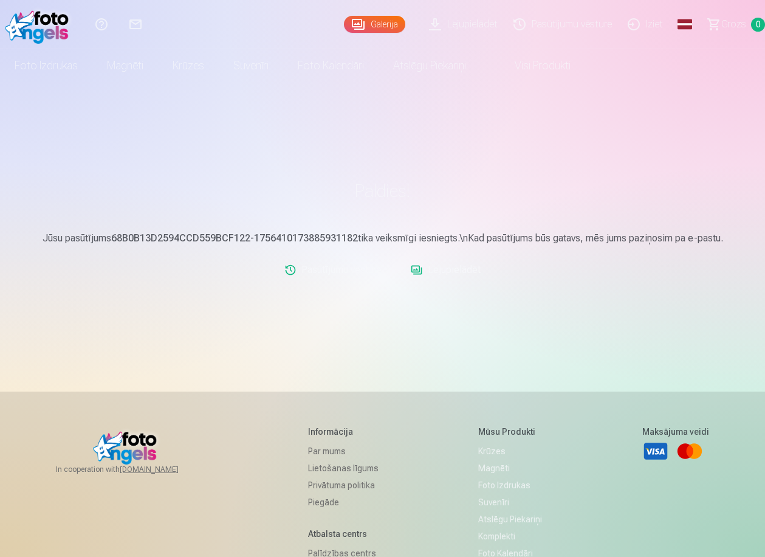
click at [659, 21] on link "Iziet" at bounding box center [647, 24] width 51 height 49
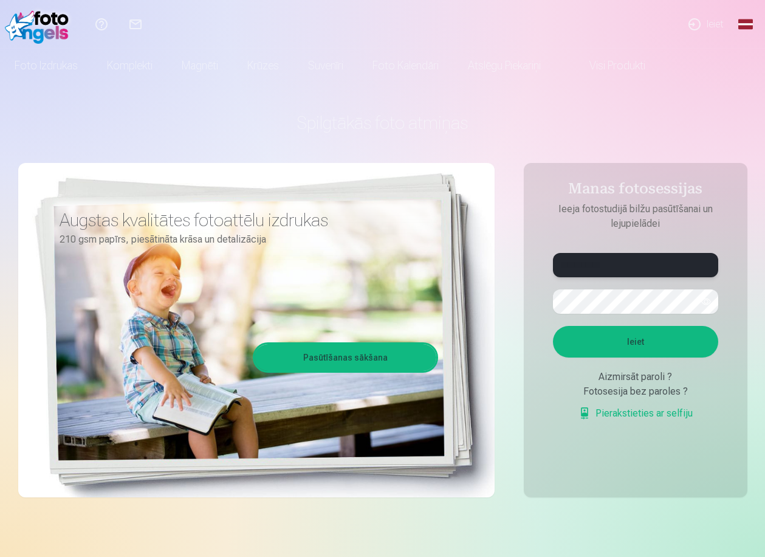
type input "**********"
click at [626, 345] on button "Ieiet" at bounding box center [635, 342] width 165 height 32
